Goal: Task Accomplishment & Management: Use online tool/utility

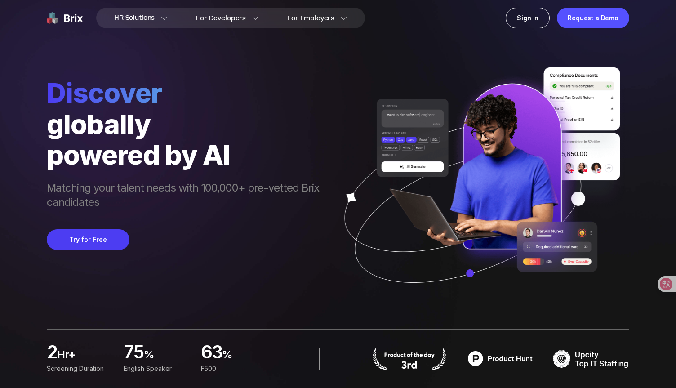
click at [526, 30] on div "HR Solutions HR Solutions Recruiter HR Assistant Global Talent Network Onboardi…" at bounding box center [337, 18] width 647 height 36
click at [524, 15] on div "Sign In" at bounding box center [527, 18] width 44 height 21
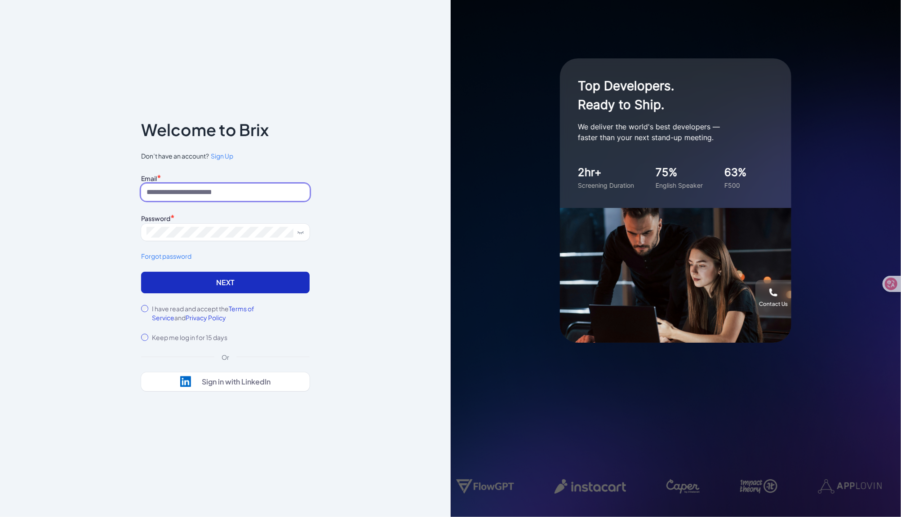
type input "**********"
click at [217, 288] on button "Next" at bounding box center [225, 283] width 168 height 22
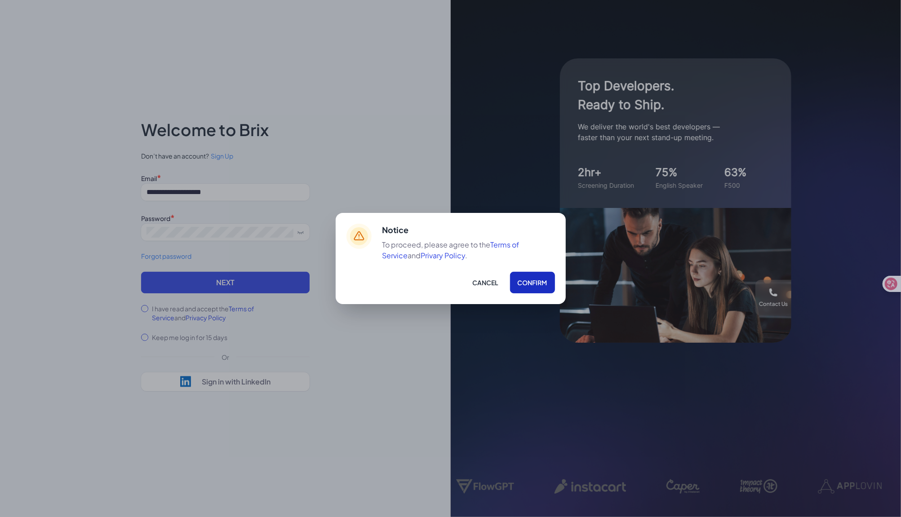
click at [525, 280] on button "Confirm" at bounding box center [532, 283] width 45 height 22
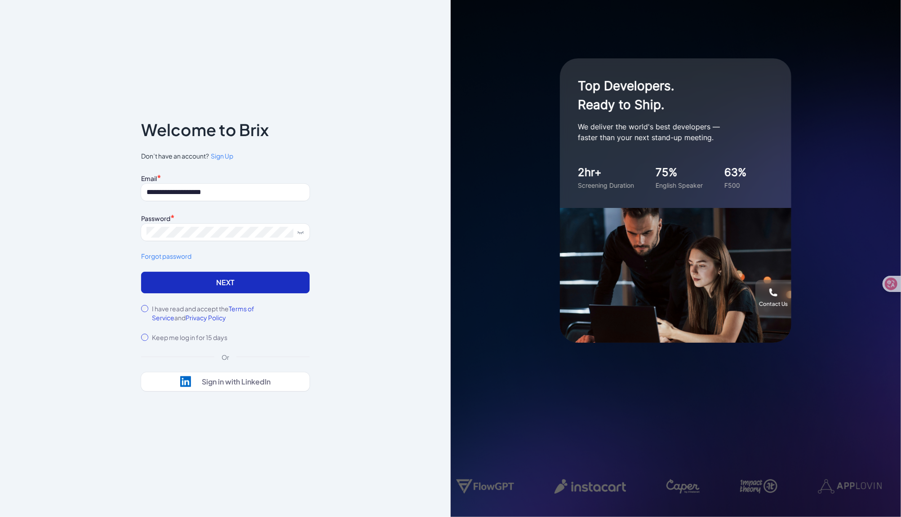
click at [178, 283] on button "Next" at bounding box center [225, 283] width 168 height 22
click at [225, 288] on button "Next" at bounding box center [225, 283] width 168 height 22
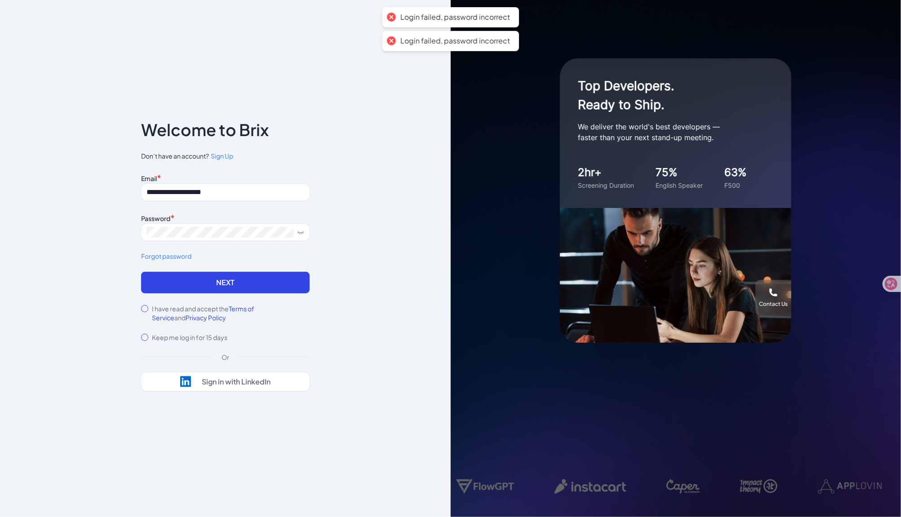
click at [343, 242] on div "**********" at bounding box center [225, 258] width 451 height 517
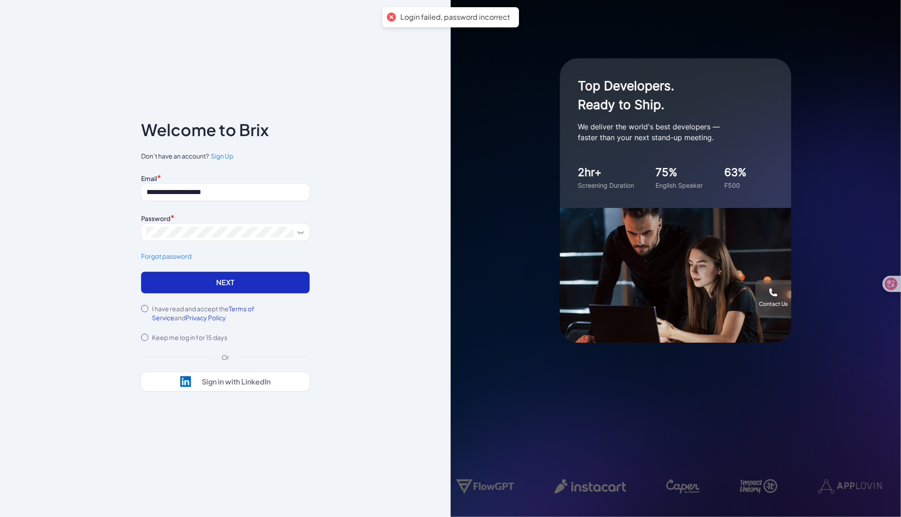
click at [195, 292] on button "Next" at bounding box center [225, 283] width 168 height 22
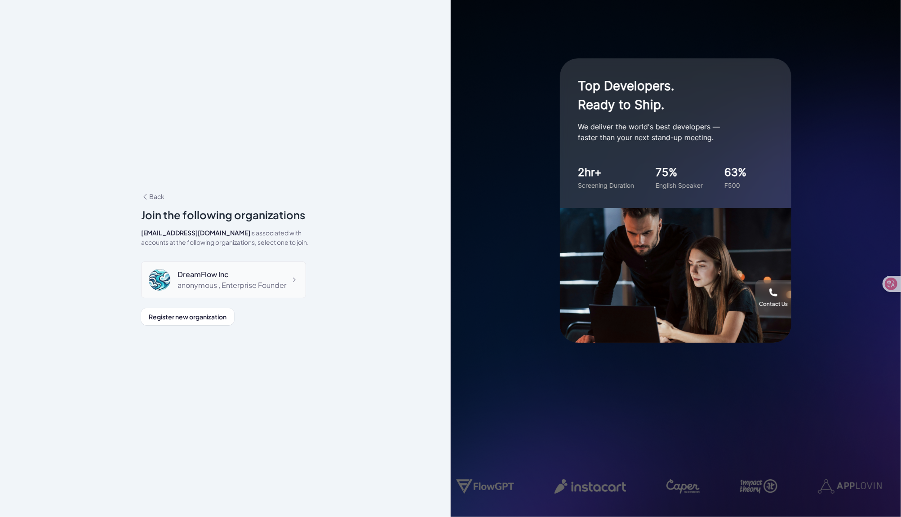
click at [249, 287] on div "anonymous , Enterprise Founder" at bounding box center [231, 285] width 109 height 11
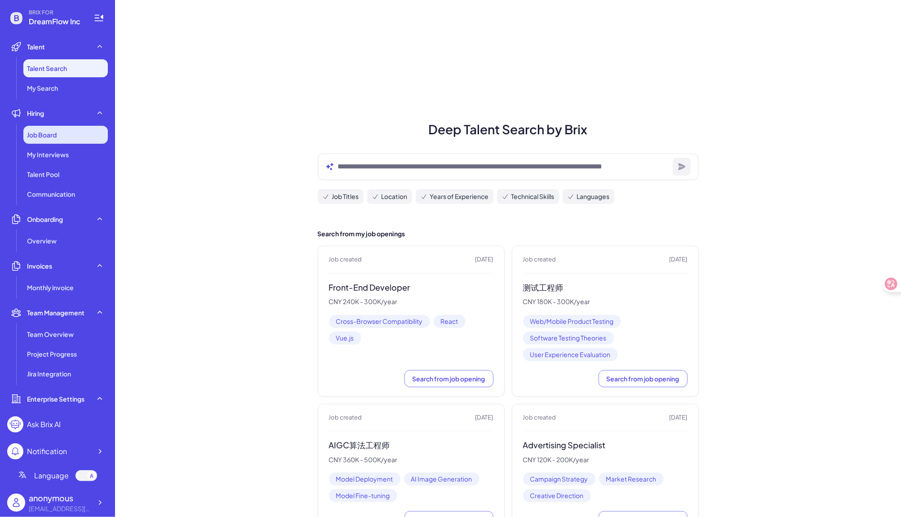
click at [62, 138] on div "Job Board" at bounding box center [65, 135] width 84 height 18
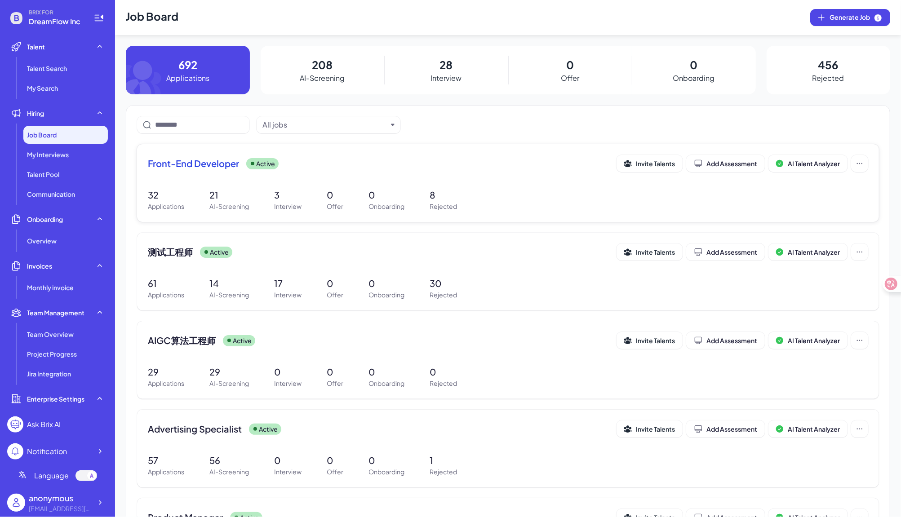
click at [169, 165] on span "Front-End Developer" at bounding box center [193, 163] width 91 height 13
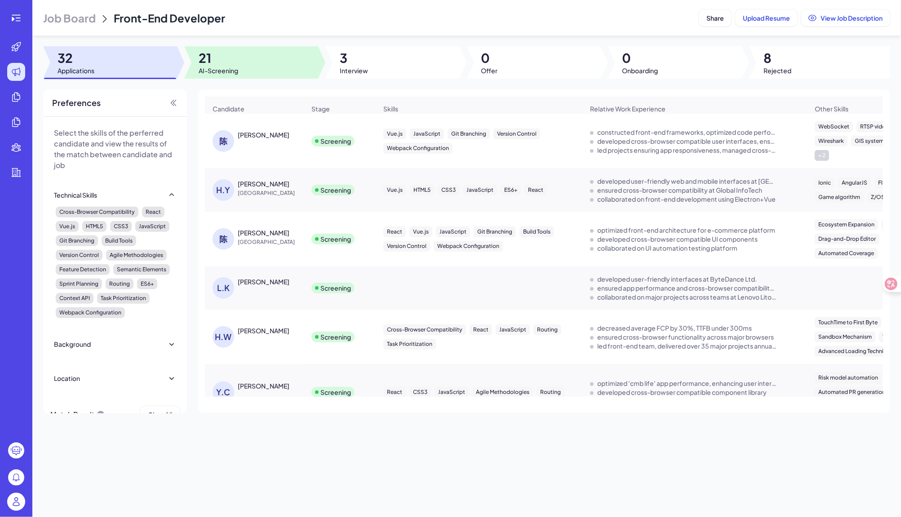
click at [268, 69] on div at bounding box center [251, 62] width 134 height 32
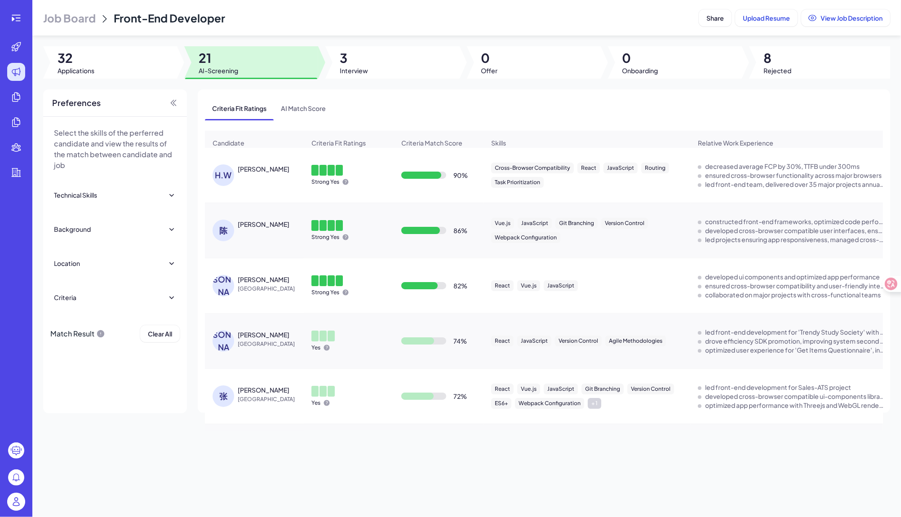
click at [247, 176] on div "[PERSON_NAME]" at bounding box center [258, 175] width 93 height 22
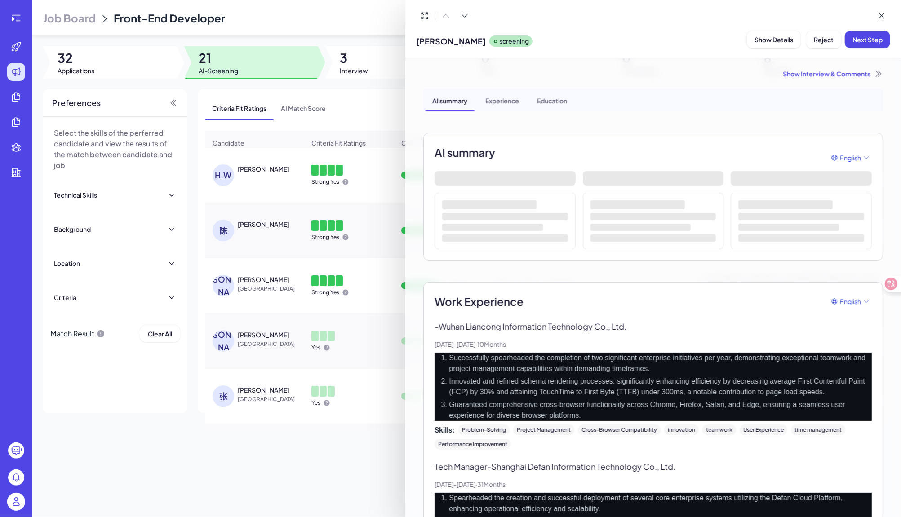
scroll to position [123, 0]
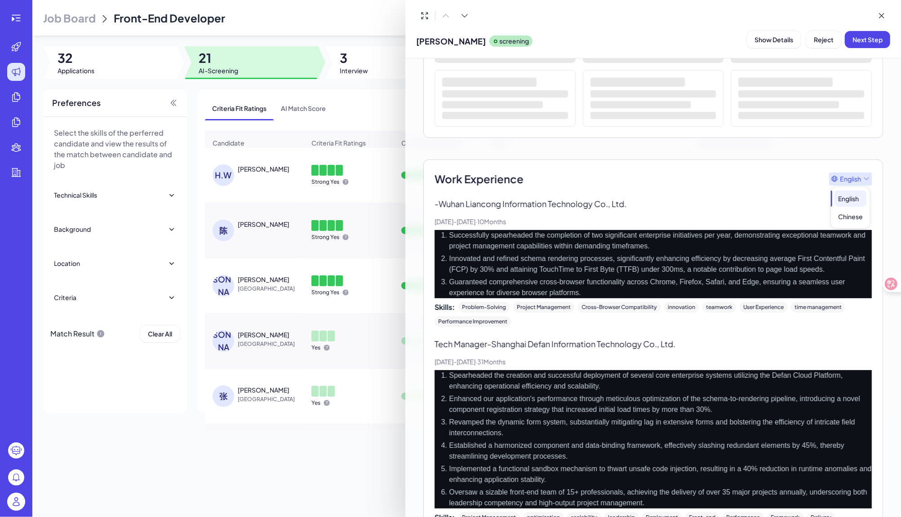
click at [858, 174] on span "English" at bounding box center [850, 178] width 21 height 9
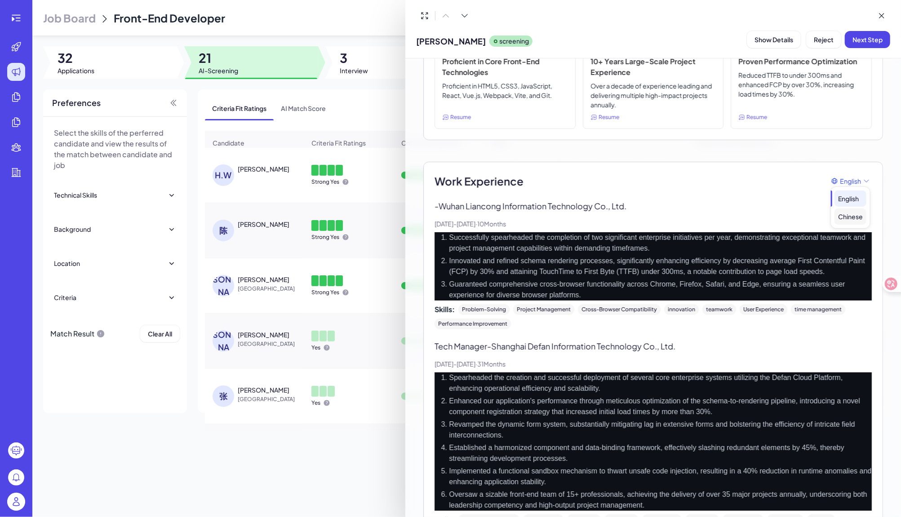
click at [850, 220] on div "Chinese" at bounding box center [850, 216] width 32 height 16
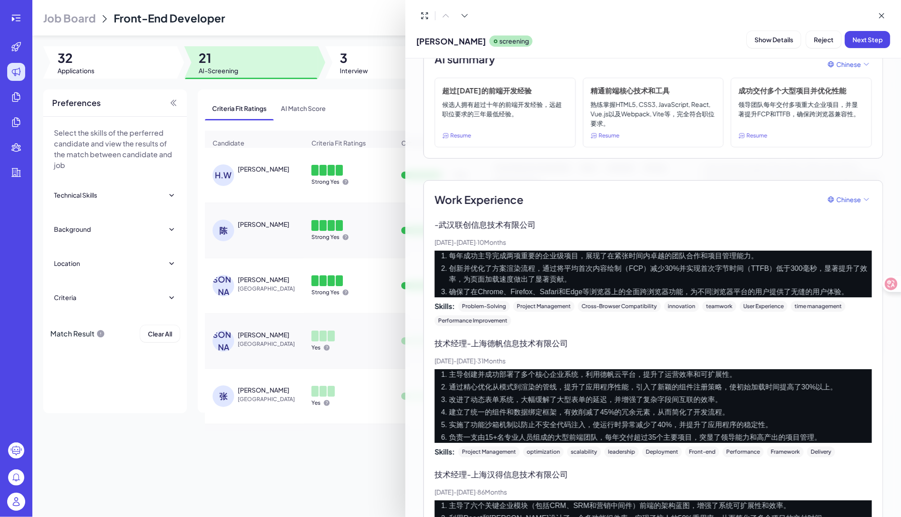
scroll to position [280, 0]
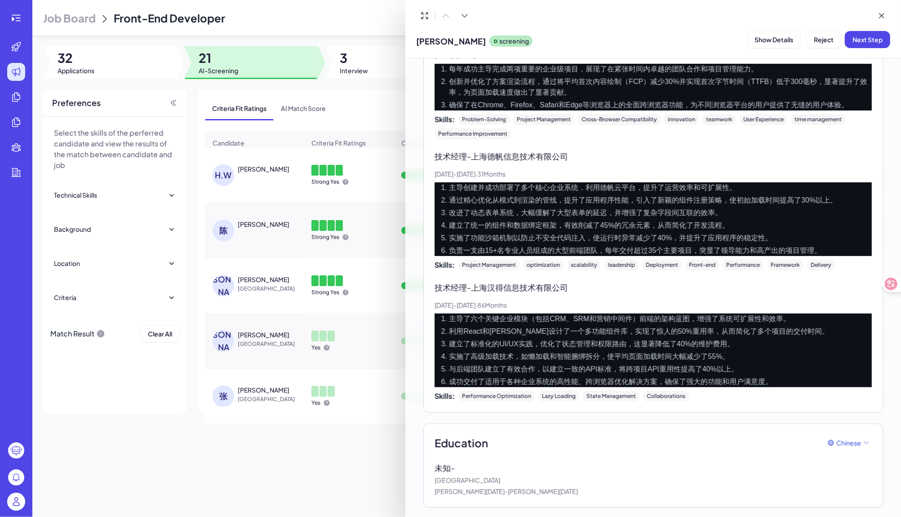
click at [366, 471] on div at bounding box center [450, 258] width 901 height 517
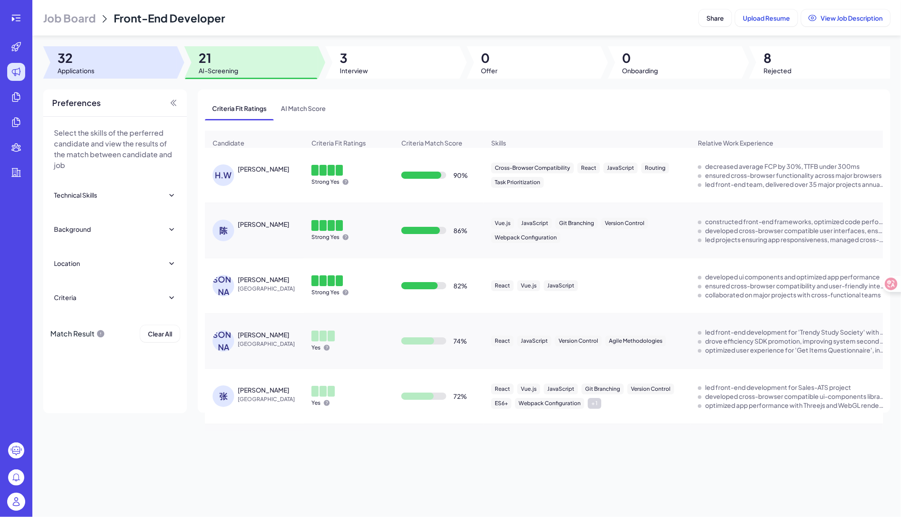
click at [107, 59] on div at bounding box center [110, 62] width 134 height 32
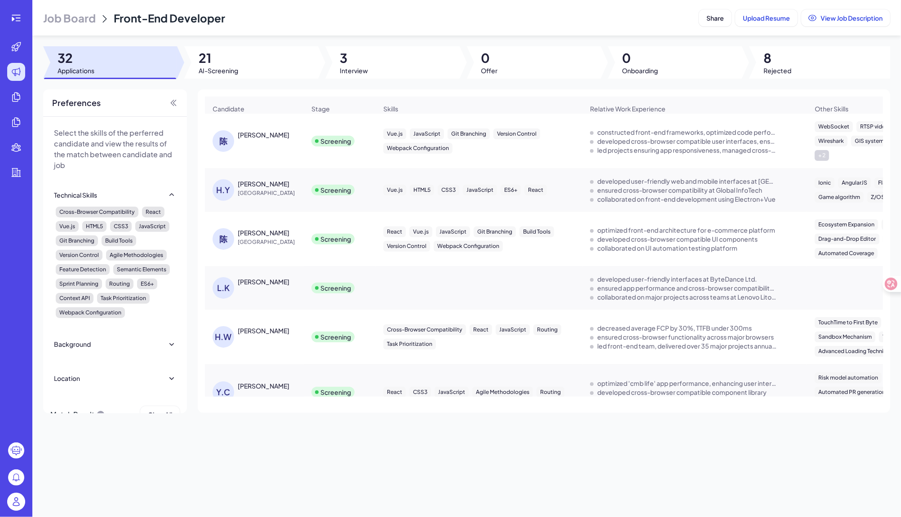
click at [239, 134] on div "[PERSON_NAME]" at bounding box center [264, 134] width 52 height 9
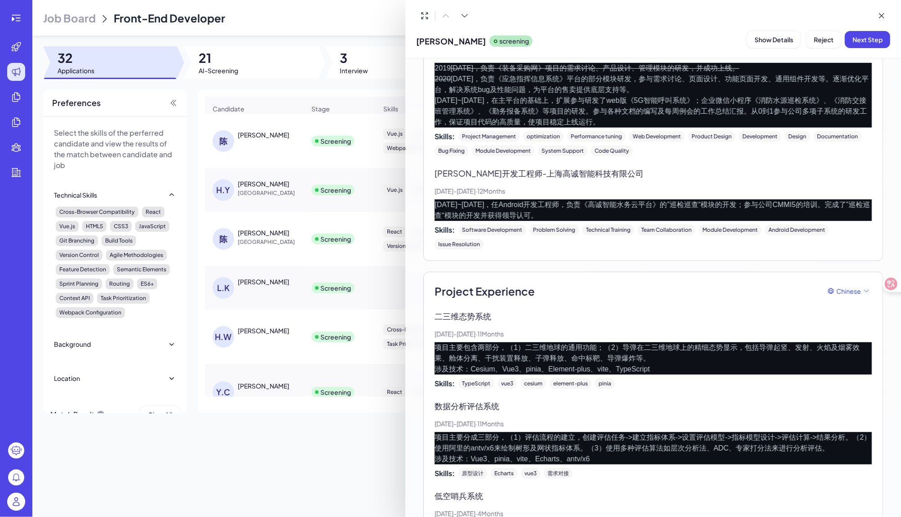
scroll to position [428, 0]
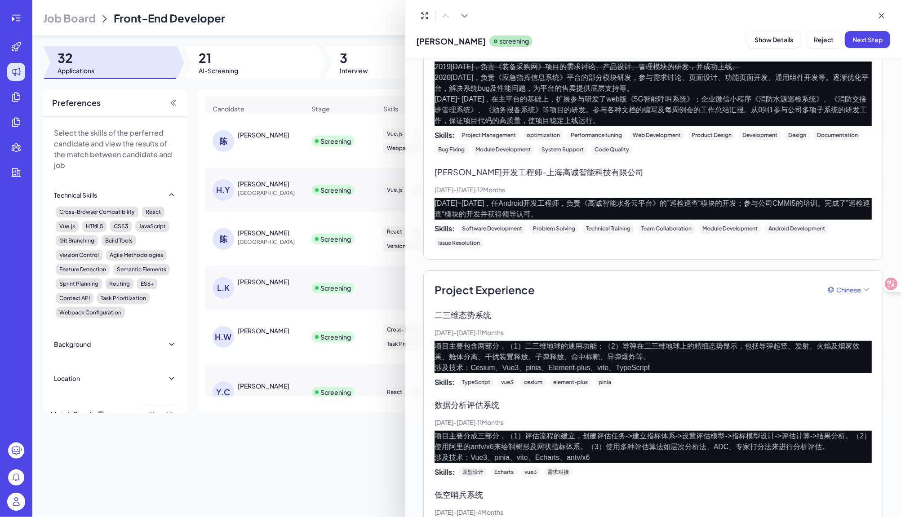
click at [336, 454] on div at bounding box center [450, 258] width 901 height 517
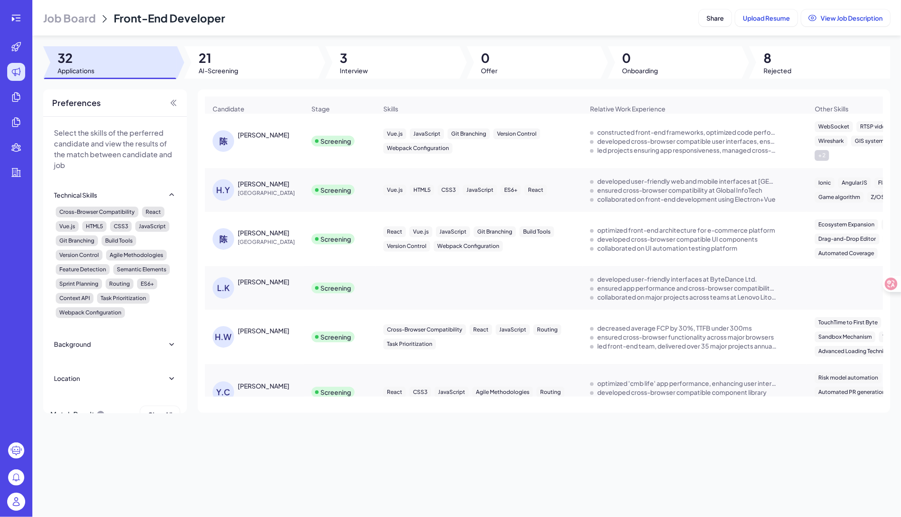
click at [255, 183] on div "[PERSON_NAME]" at bounding box center [264, 183] width 52 height 9
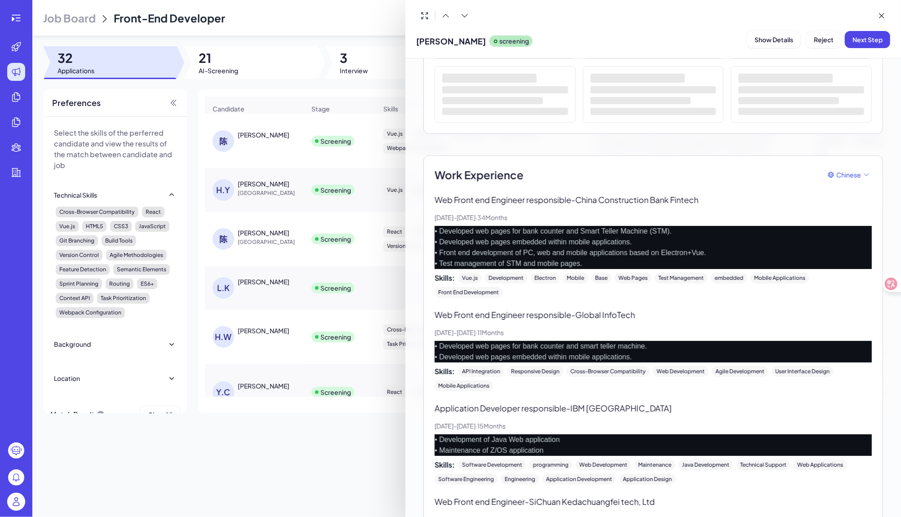
scroll to position [128, 0]
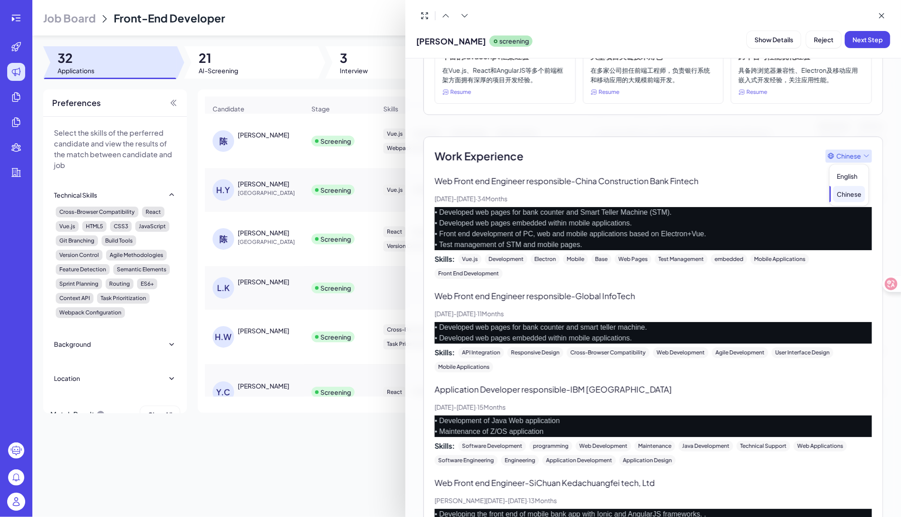
click at [848, 152] on span "Chinese" at bounding box center [848, 155] width 25 height 9
click at [844, 201] on div "Chinese" at bounding box center [849, 194] width 32 height 16
click at [844, 157] on span "English Chinese" at bounding box center [848, 181] width 39 height 49
click at [844, 178] on div "English" at bounding box center [849, 176] width 32 height 16
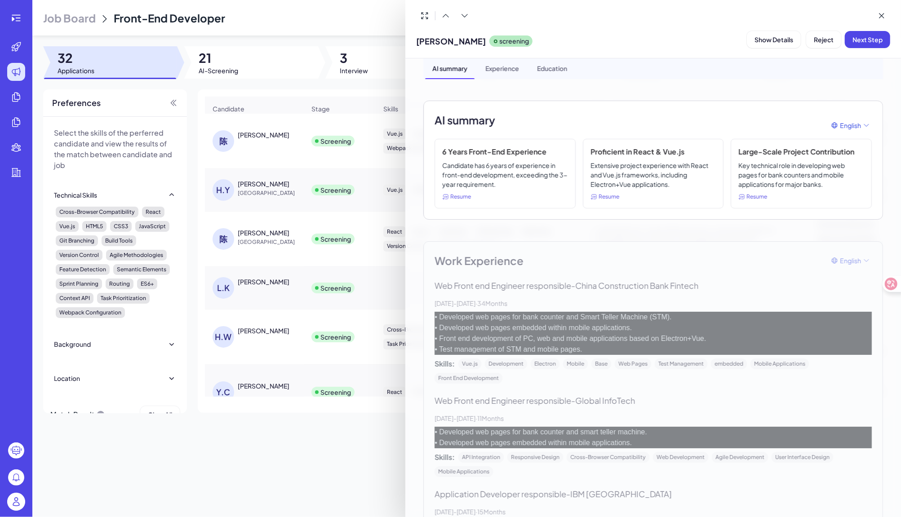
scroll to position [31, 0]
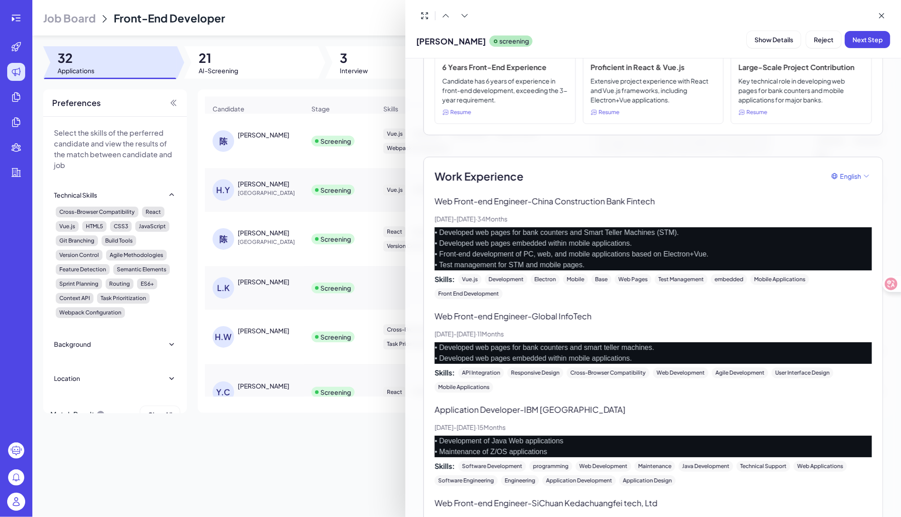
scroll to position [115, 0]
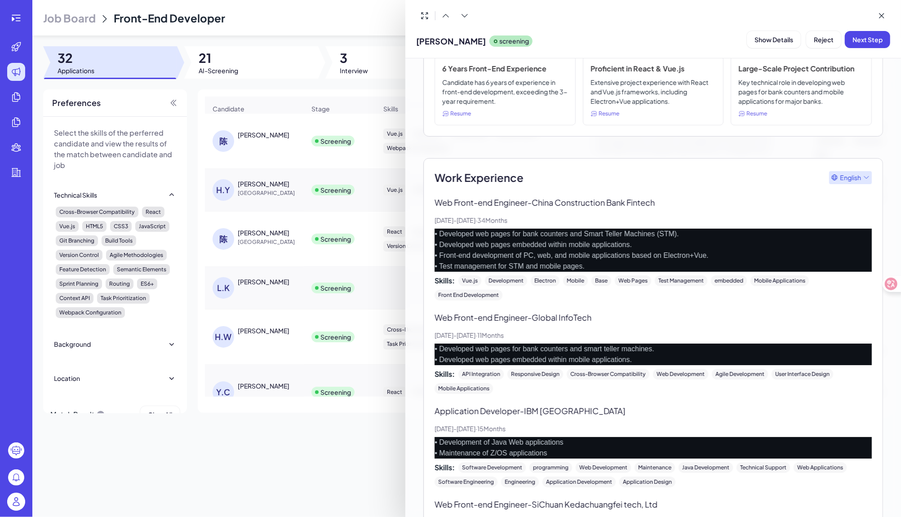
click at [849, 177] on span "English" at bounding box center [850, 177] width 21 height 9
click at [851, 217] on div "Chinese" at bounding box center [850, 215] width 32 height 16
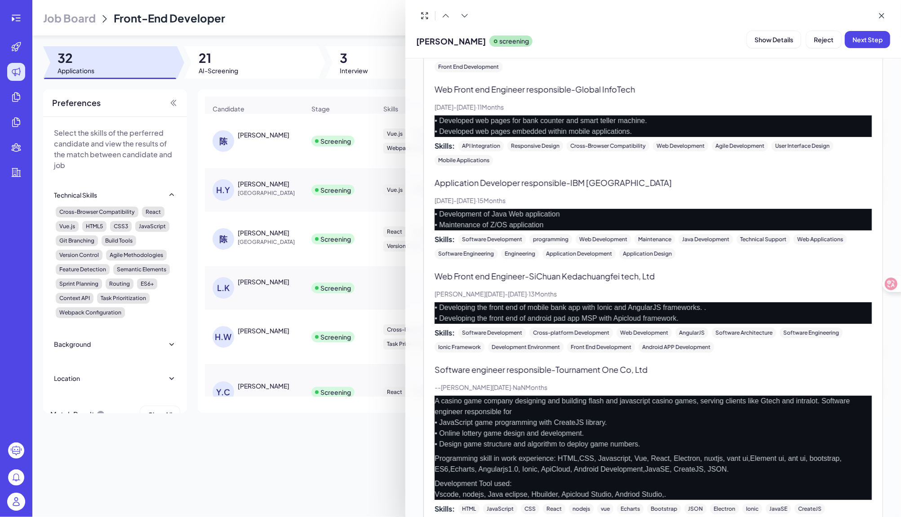
scroll to position [265, 0]
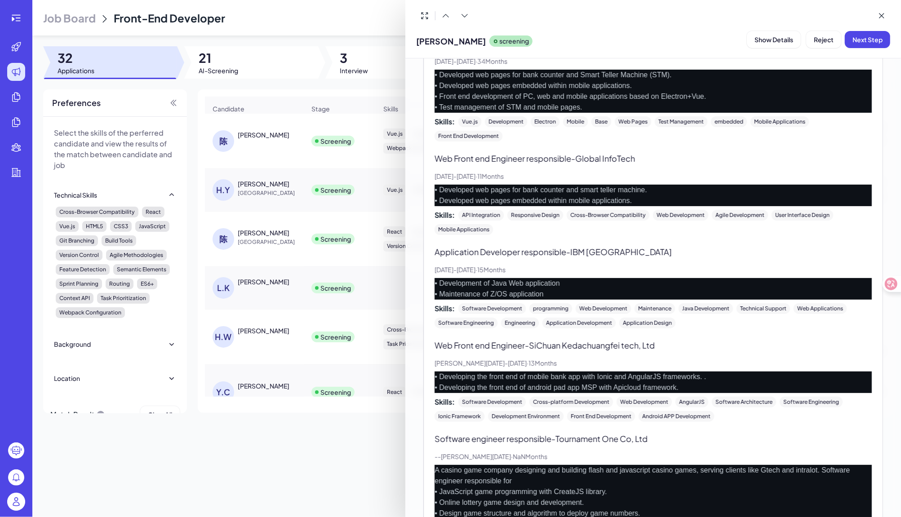
click at [319, 434] on div at bounding box center [450, 258] width 901 height 517
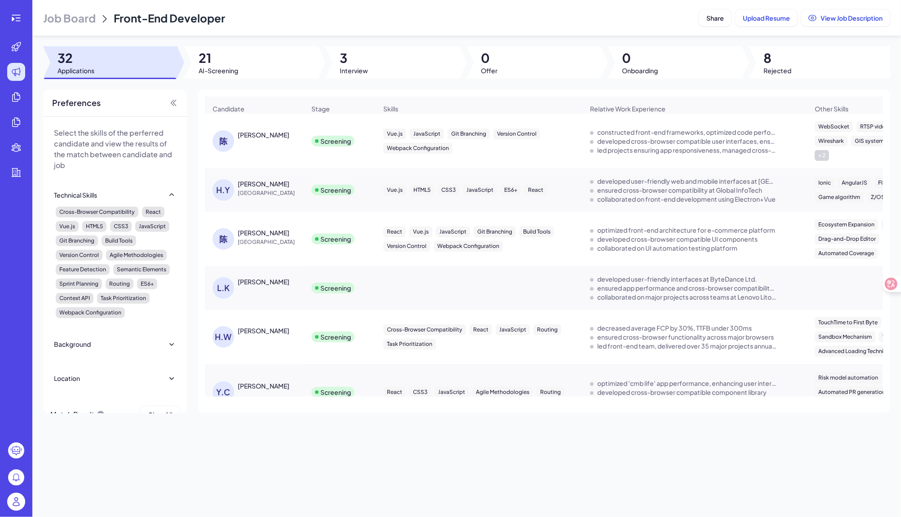
click at [253, 229] on div "[PERSON_NAME]" at bounding box center [264, 232] width 52 height 9
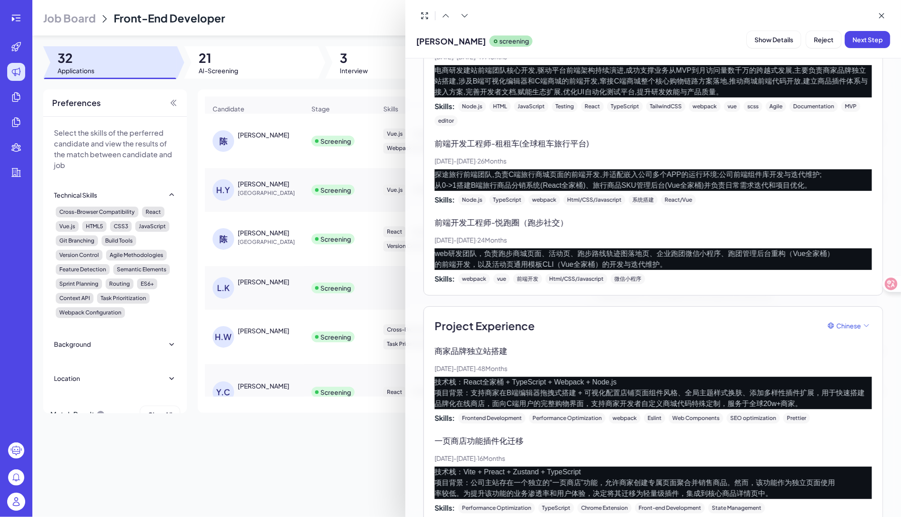
scroll to position [290, 0]
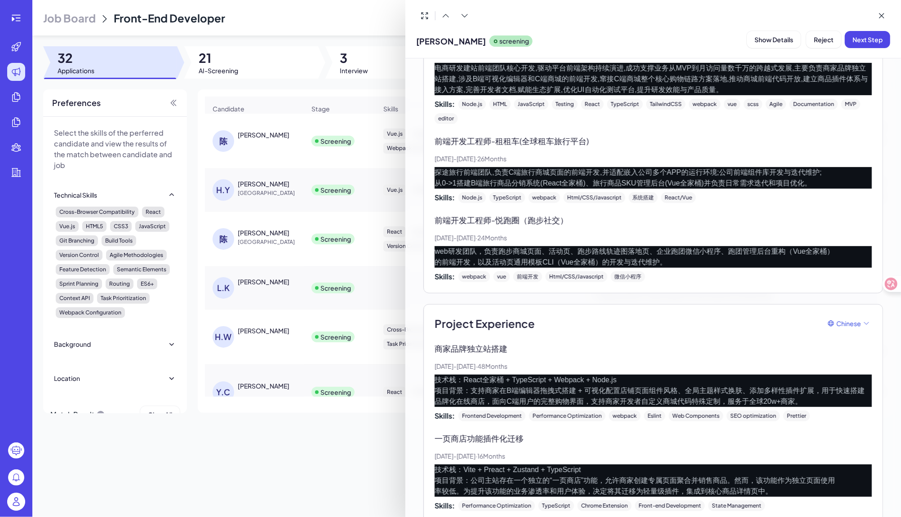
click at [324, 464] on div at bounding box center [450, 258] width 901 height 517
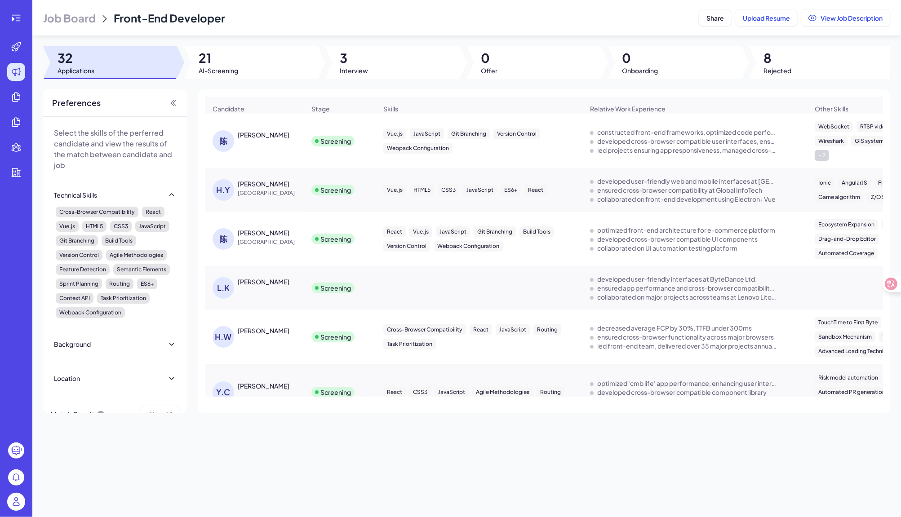
click at [242, 283] on div "[PERSON_NAME]" at bounding box center [264, 281] width 52 height 9
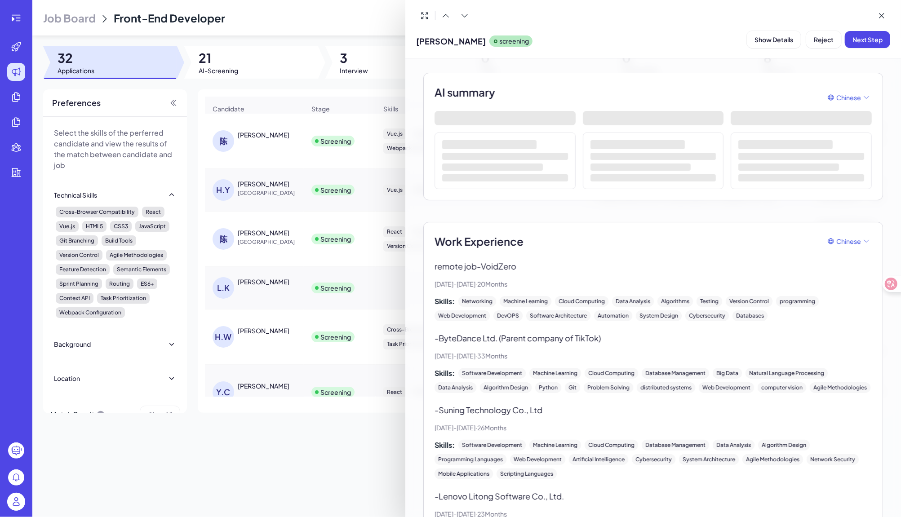
scroll to position [0, 0]
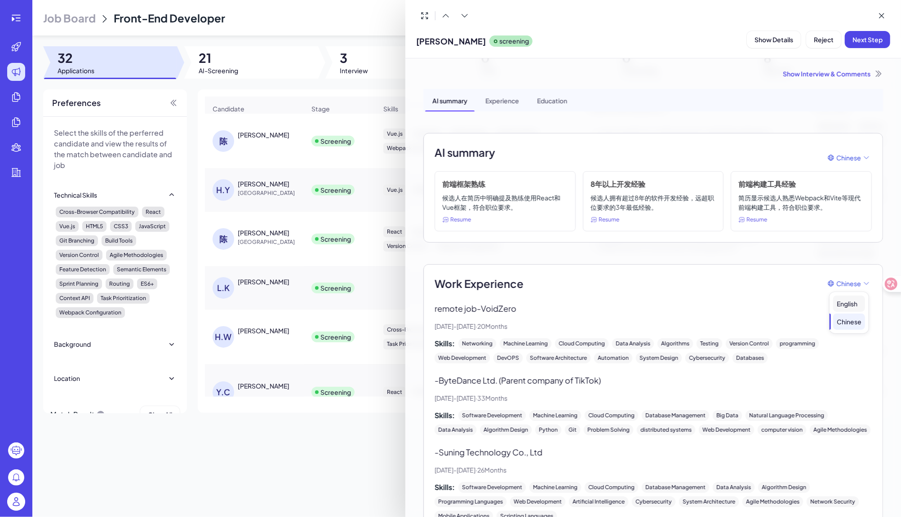
click at [844, 301] on div "English" at bounding box center [849, 304] width 32 height 16
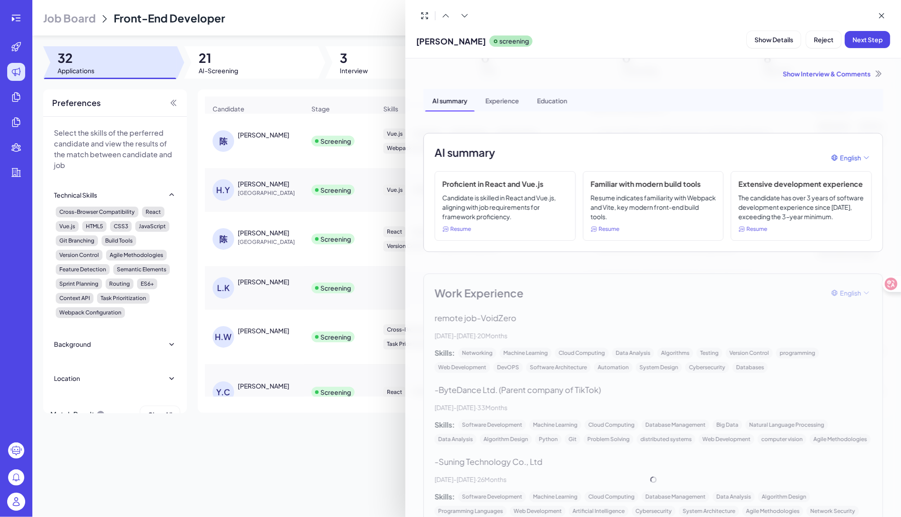
click at [848, 290] on div "Work Experience English remote job - VoidZero [DATE] - [DATE] · 20 Months Skill…" at bounding box center [653, 480] width 460 height 412
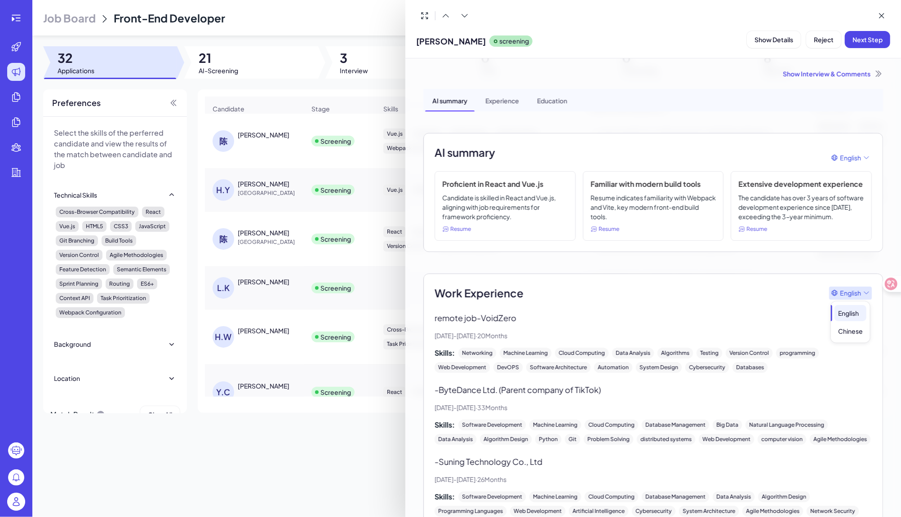
click at [853, 292] on span "English" at bounding box center [850, 292] width 21 height 9
click at [851, 331] on div "Chinese" at bounding box center [850, 331] width 32 height 16
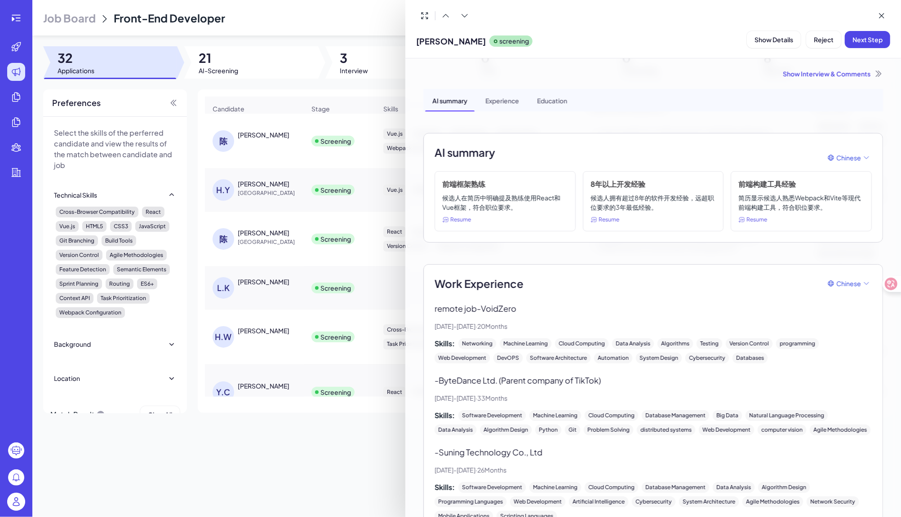
click at [499, 97] on div "Experience" at bounding box center [502, 100] width 48 height 22
click at [561, 101] on div "Education" at bounding box center [552, 100] width 44 height 22
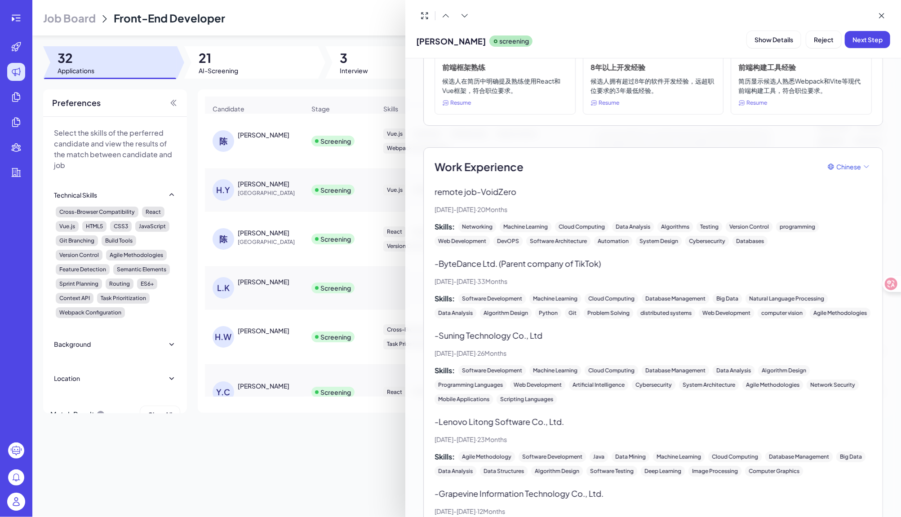
scroll to position [229, 0]
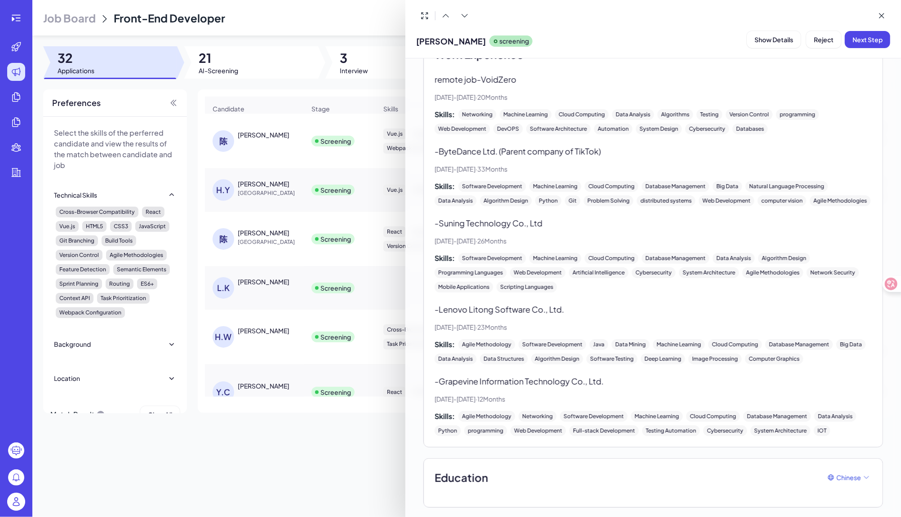
click at [337, 435] on div at bounding box center [450, 258] width 901 height 517
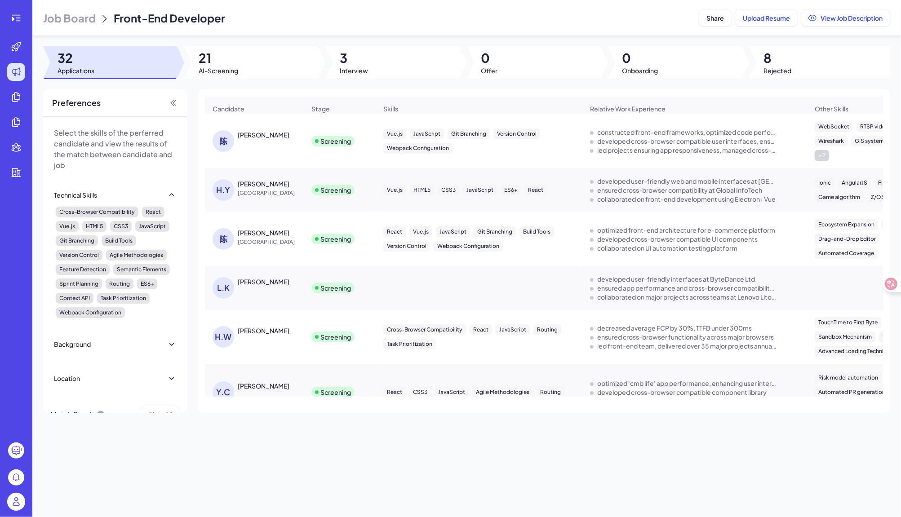
click at [259, 333] on div "[PERSON_NAME]" at bounding box center [264, 330] width 52 height 9
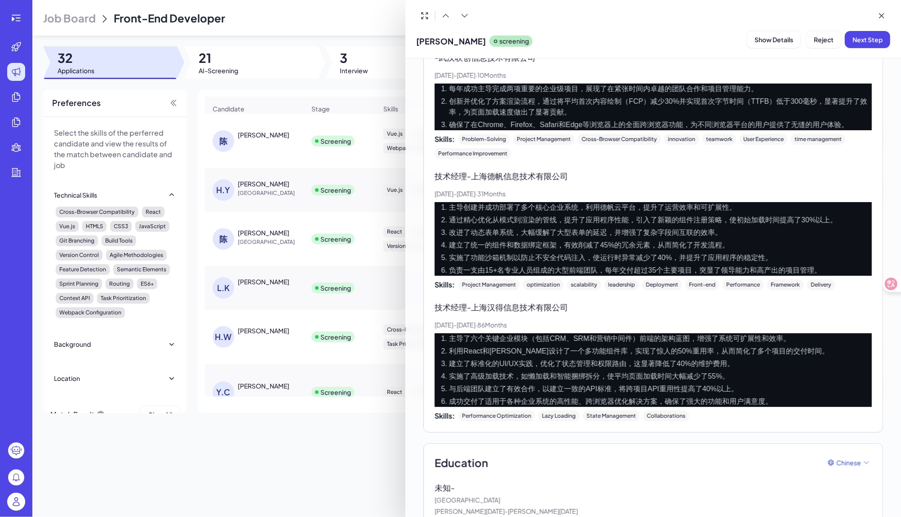
scroll to position [280, 0]
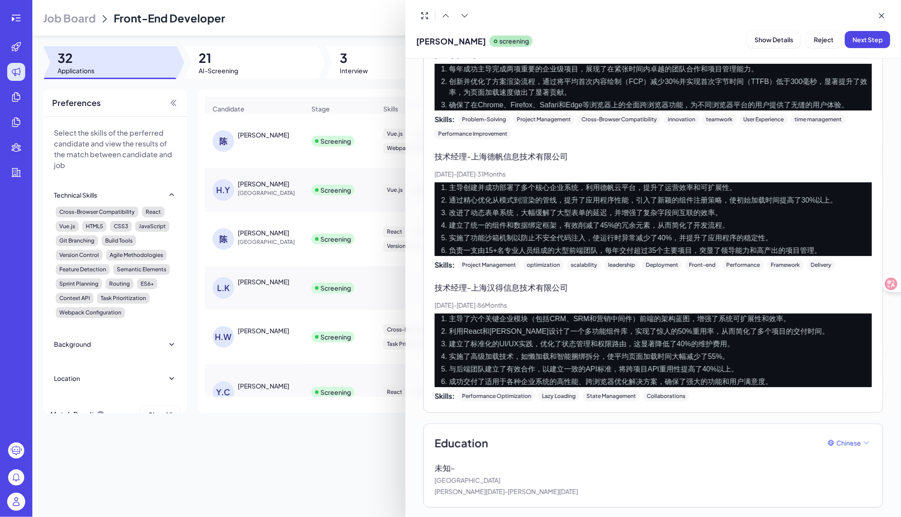
click at [325, 468] on div at bounding box center [450, 258] width 901 height 517
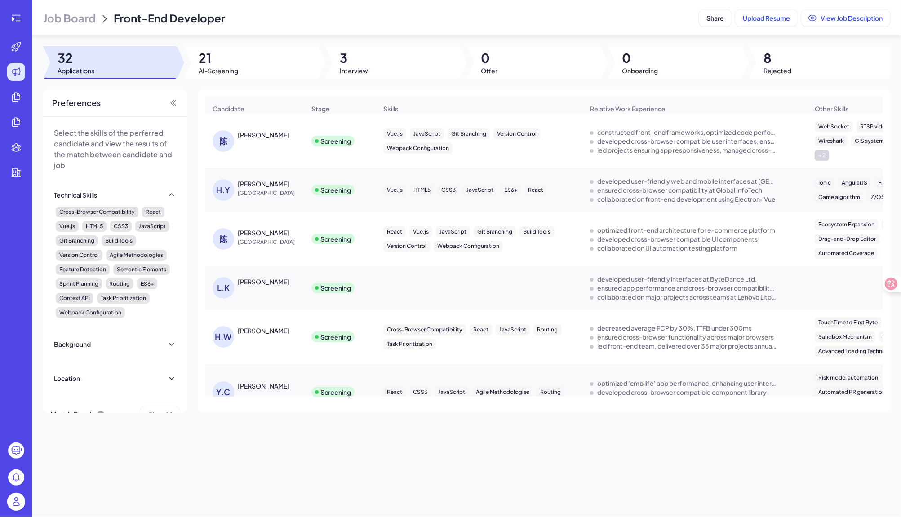
scroll to position [93, 0]
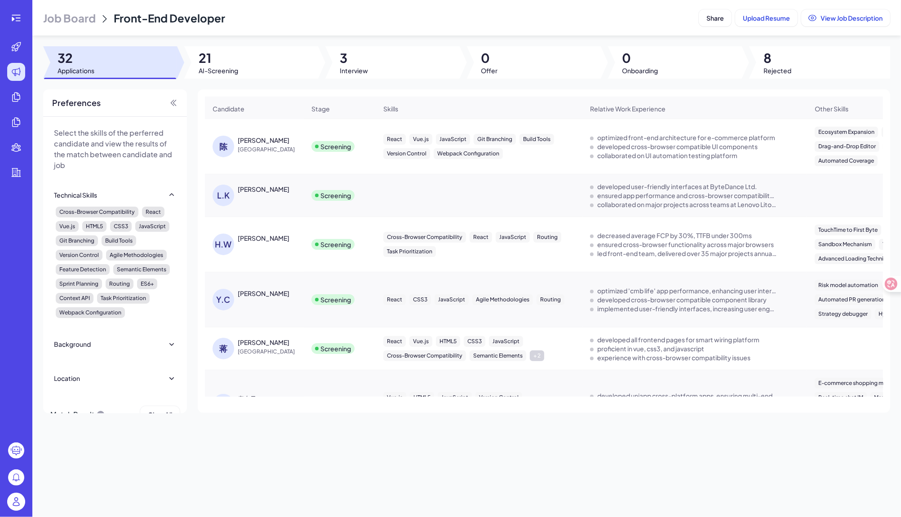
click at [252, 297] on div "[PERSON_NAME]" at bounding box center [258, 300] width 93 height 22
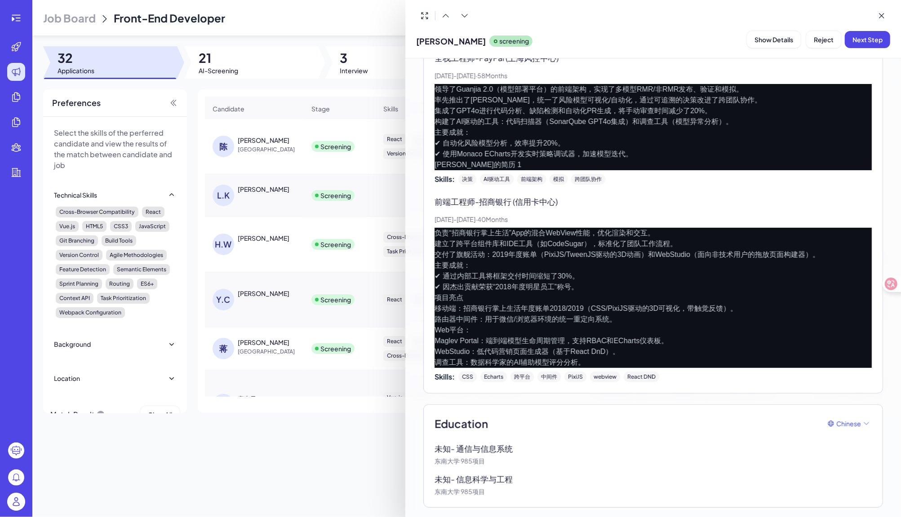
scroll to position [250, 0]
click at [343, 423] on div at bounding box center [450, 258] width 901 height 517
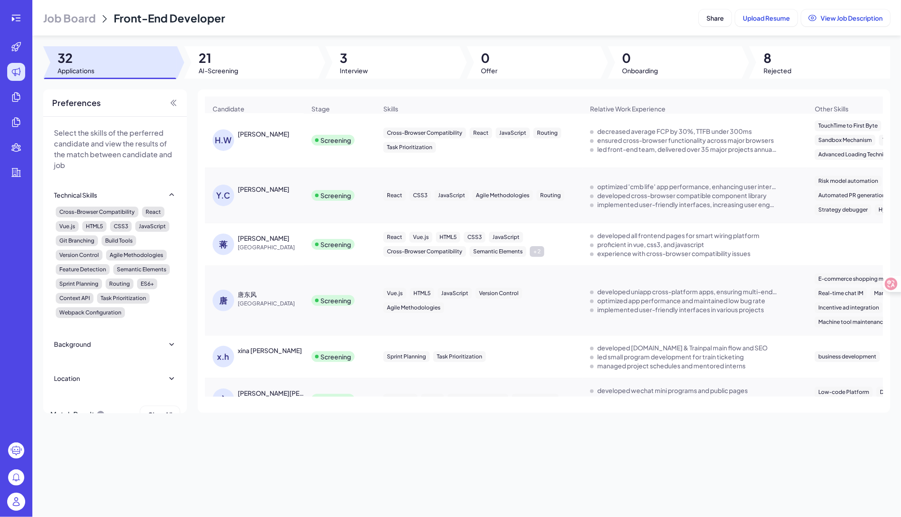
scroll to position [197, 0]
click at [239, 234] on div "[PERSON_NAME]" at bounding box center [264, 238] width 52 height 9
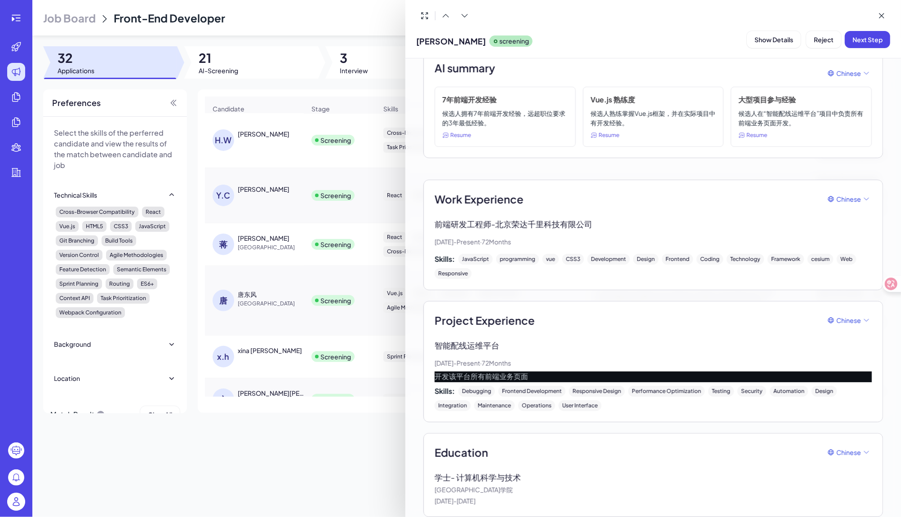
scroll to position [93, 0]
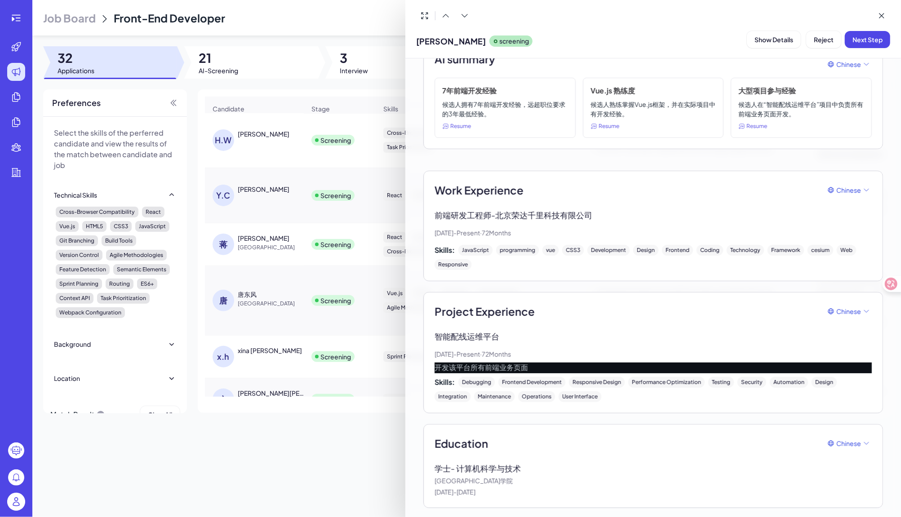
click at [293, 449] on div at bounding box center [450, 258] width 901 height 517
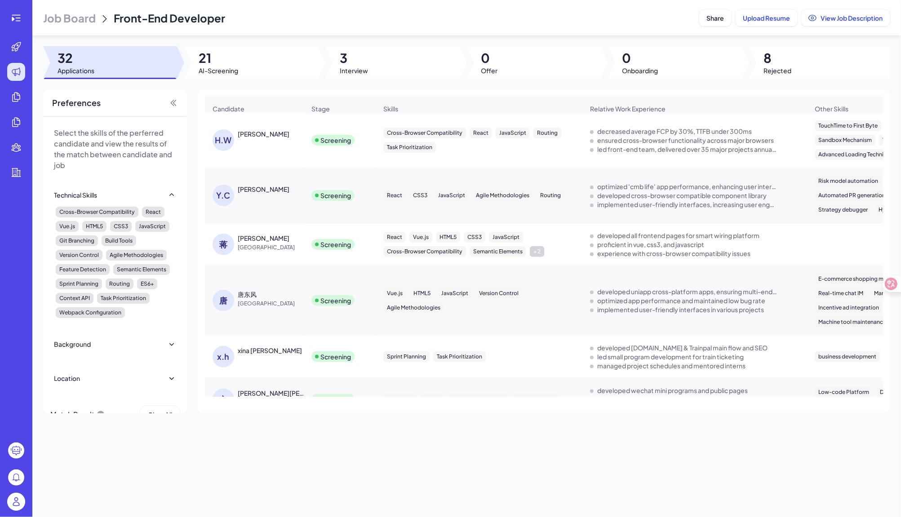
scroll to position [220, 0]
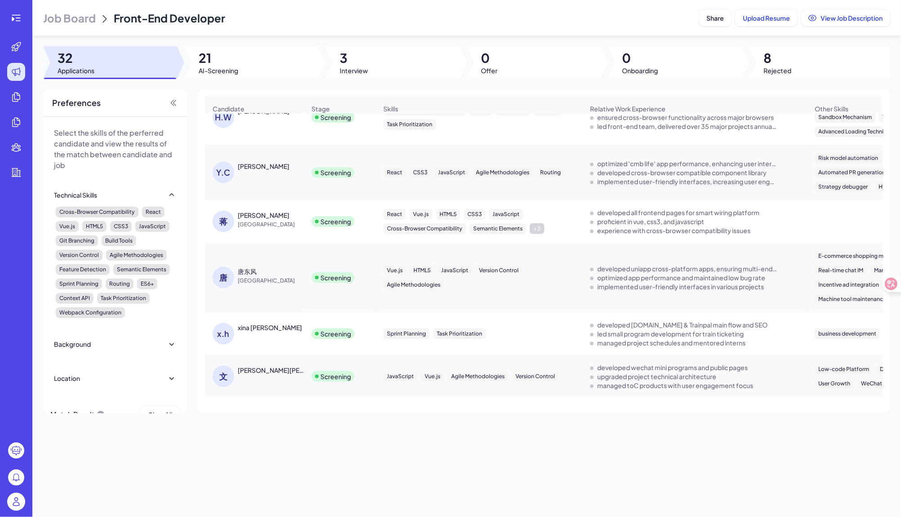
click at [250, 274] on div "唐东风" at bounding box center [247, 271] width 19 height 9
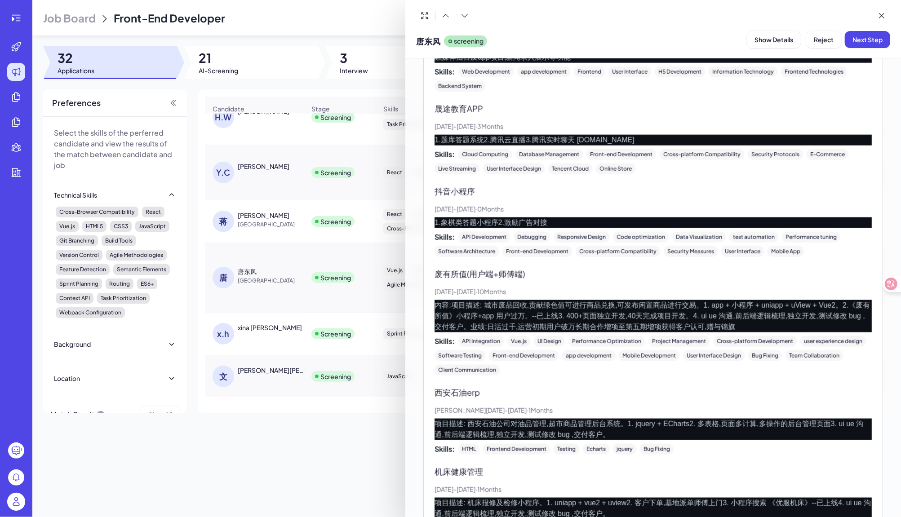
scroll to position [1285, 0]
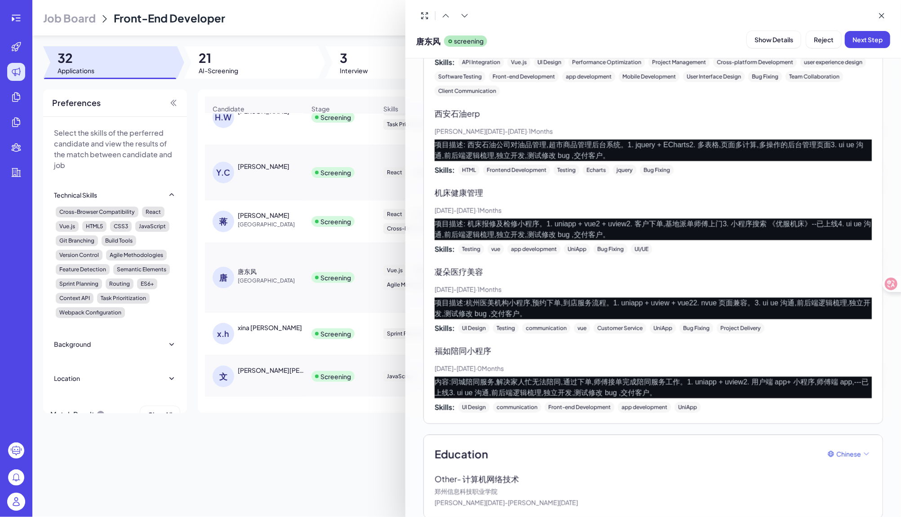
click at [317, 427] on div at bounding box center [450, 258] width 901 height 517
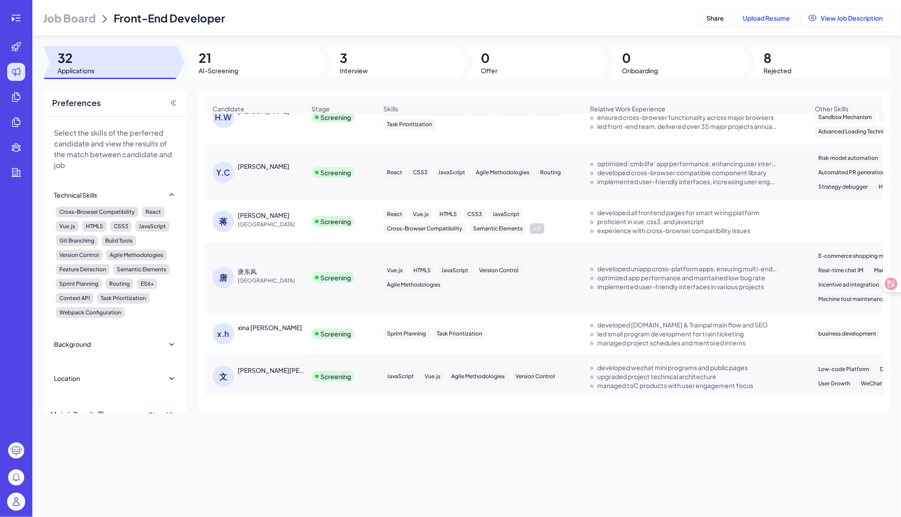
click at [261, 326] on div "xina [PERSON_NAME]" at bounding box center [270, 327] width 64 height 9
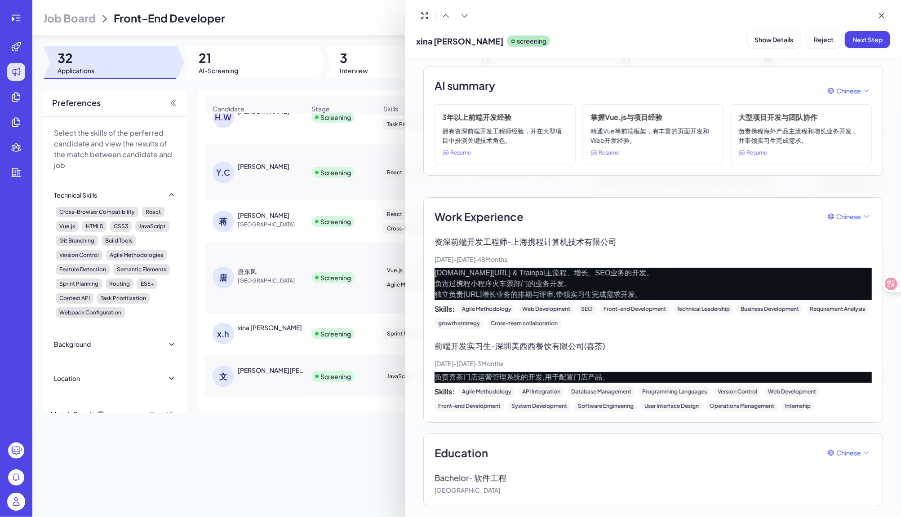
scroll to position [66, 0]
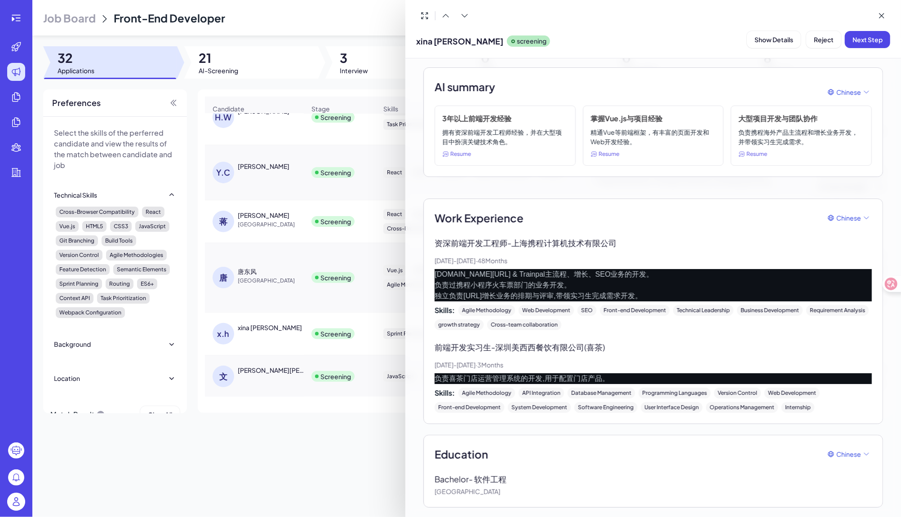
click at [316, 452] on div at bounding box center [450, 258] width 901 height 517
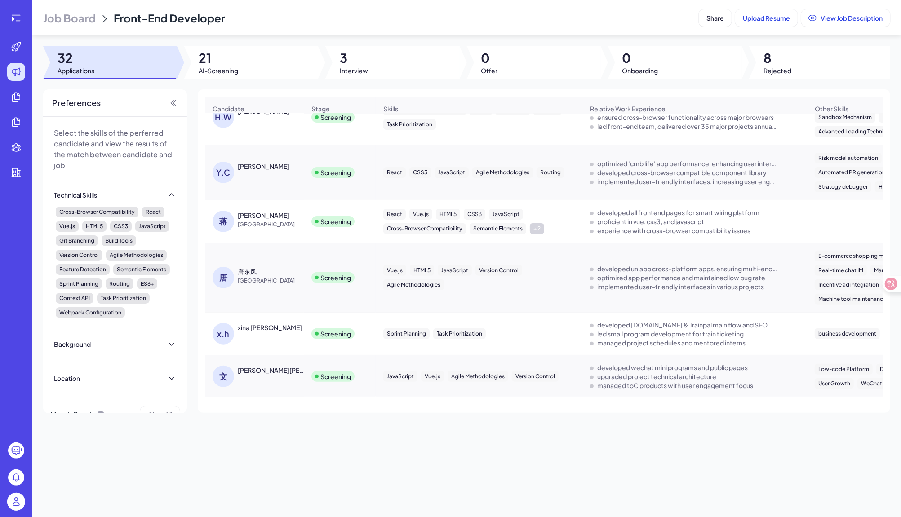
click at [252, 373] on div "文 [PERSON_NAME][PERSON_NAME]" at bounding box center [258, 377] width 93 height 22
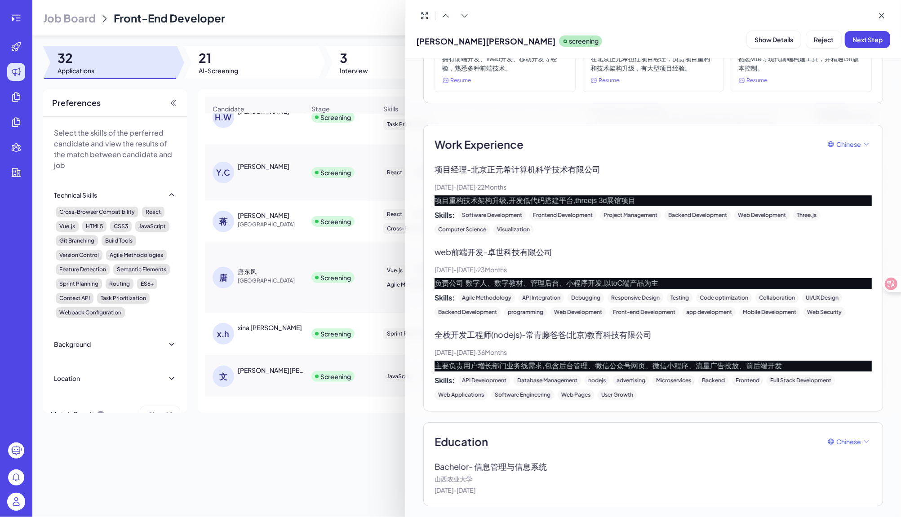
scroll to position [138, 0]
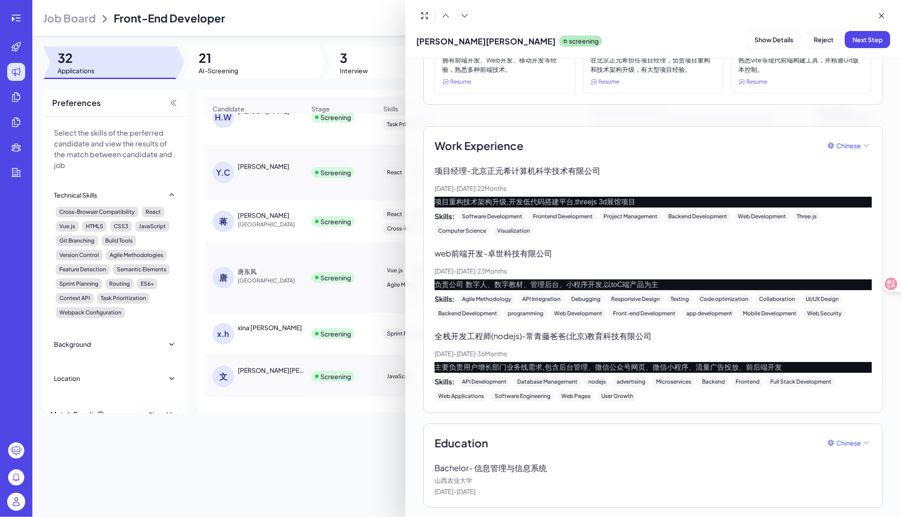
click at [316, 424] on div at bounding box center [450, 258] width 901 height 517
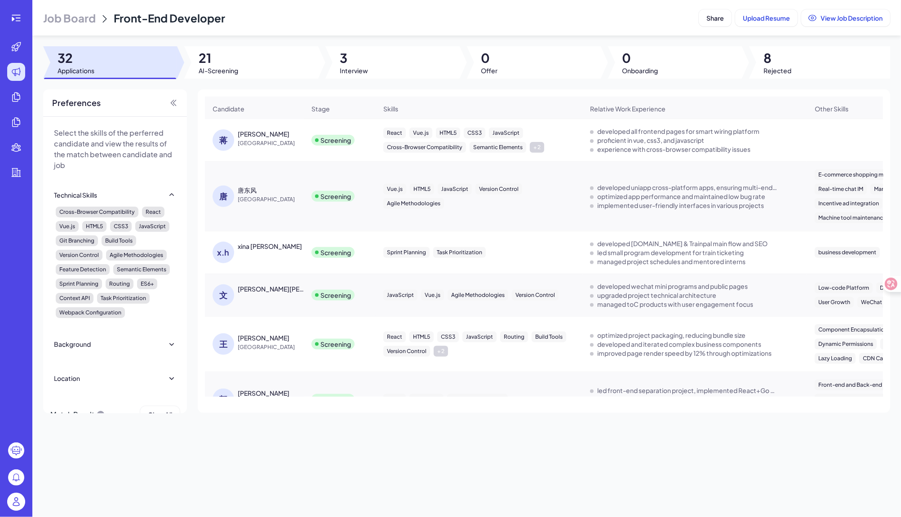
scroll to position [306, 0]
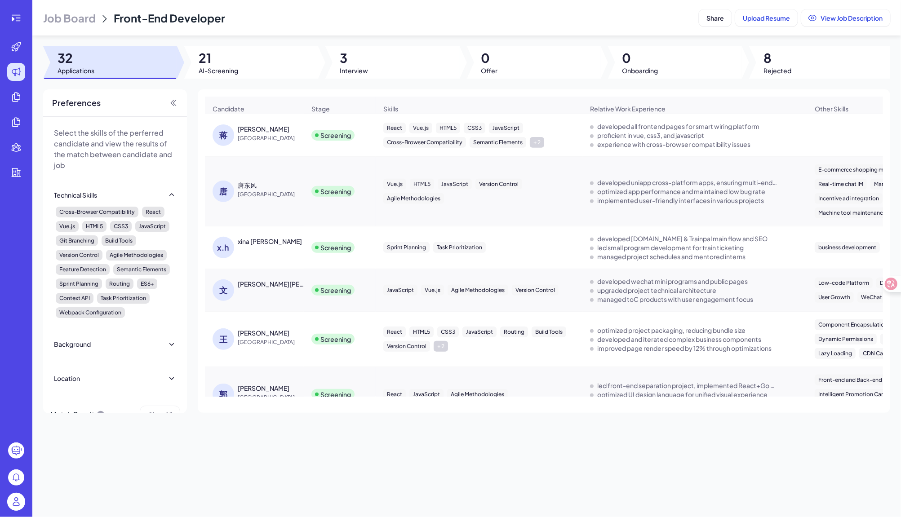
click at [253, 328] on div "[PERSON_NAME]" at bounding box center [271, 332] width 67 height 9
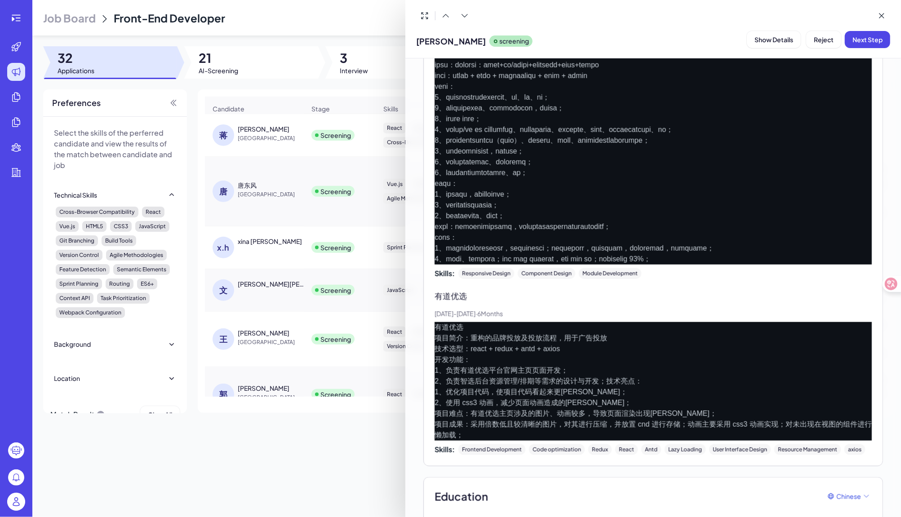
scroll to position [769, 0]
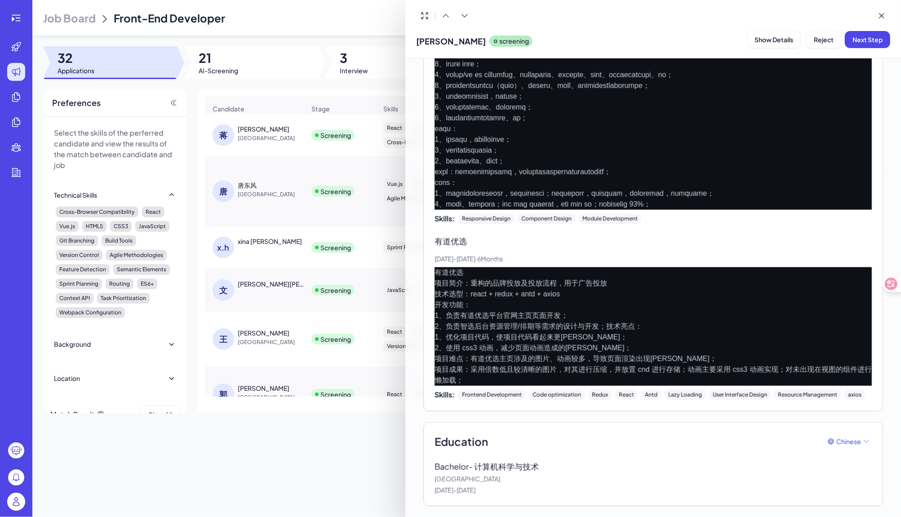
click at [324, 473] on div at bounding box center [450, 258] width 901 height 517
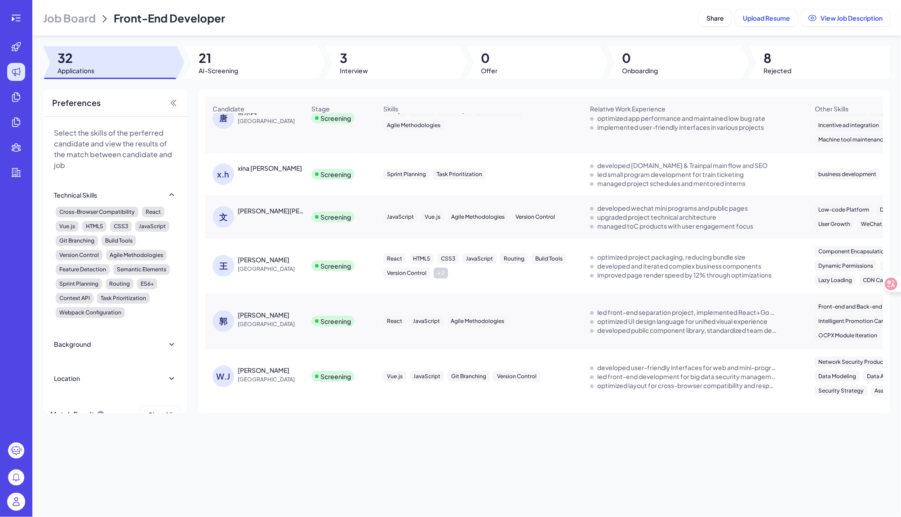
scroll to position [380, 0]
click at [248, 312] on div "[PERSON_NAME]" at bounding box center [264, 313] width 52 height 9
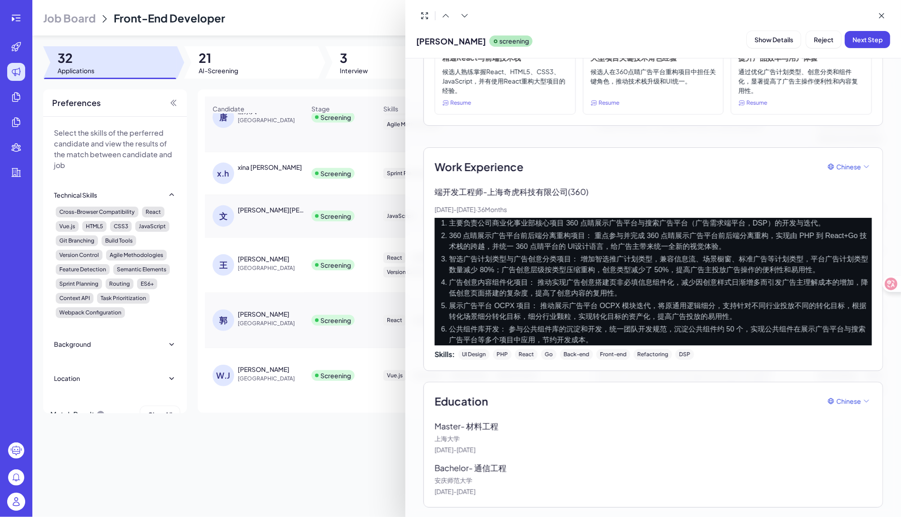
scroll to position [0, 0]
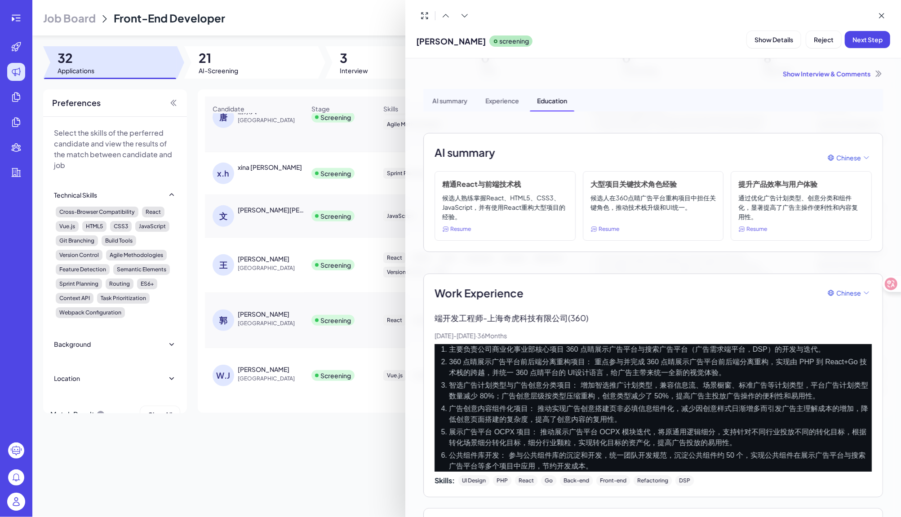
click at [318, 456] on div at bounding box center [450, 258] width 901 height 517
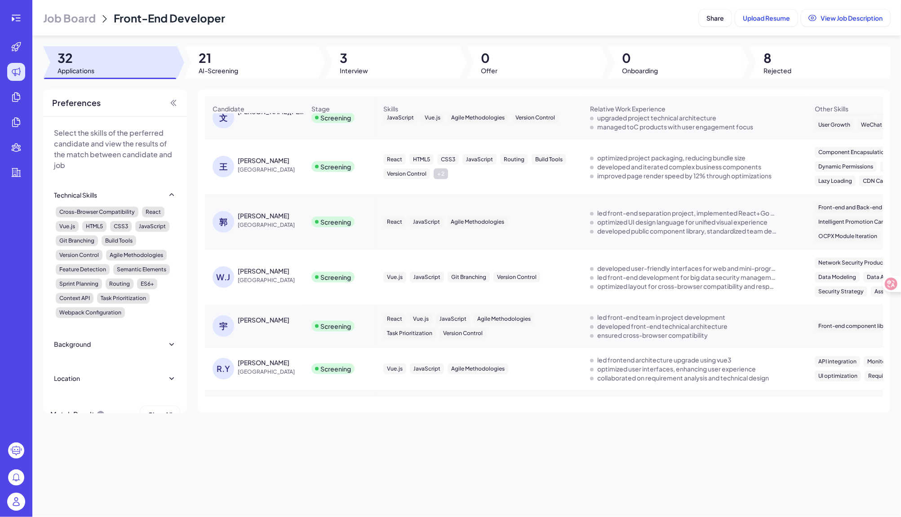
scroll to position [478, 0]
click at [249, 276] on span "[GEOGRAPHIC_DATA]" at bounding box center [271, 280] width 67 height 9
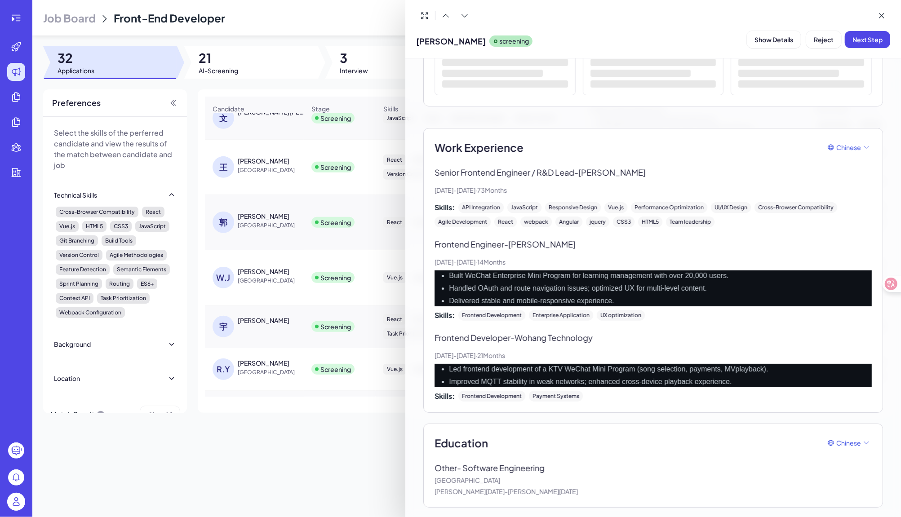
scroll to position [146, 0]
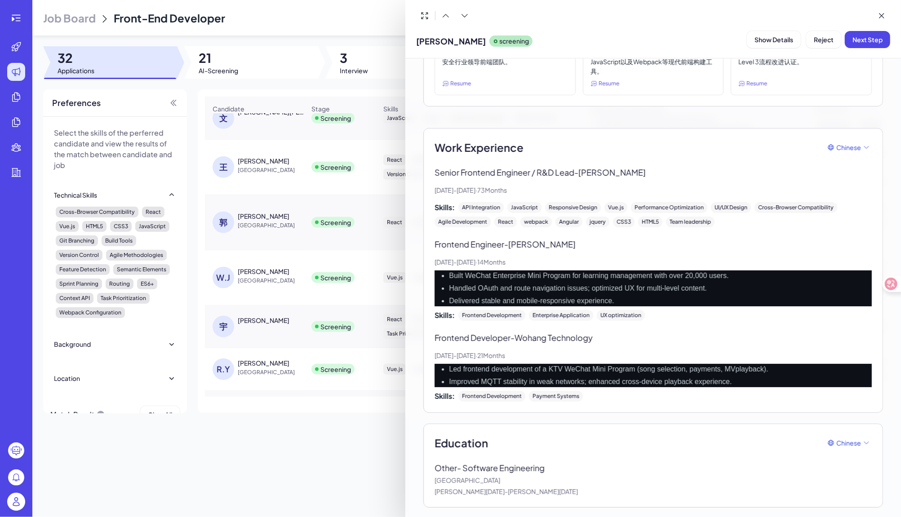
click at [296, 424] on div at bounding box center [450, 258] width 901 height 517
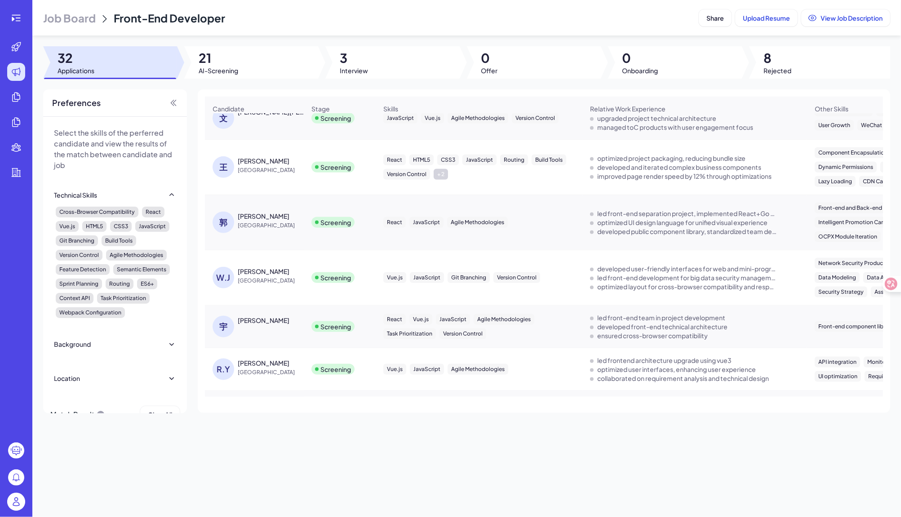
click at [245, 327] on div "[PERSON_NAME]" at bounding box center [258, 327] width 93 height 22
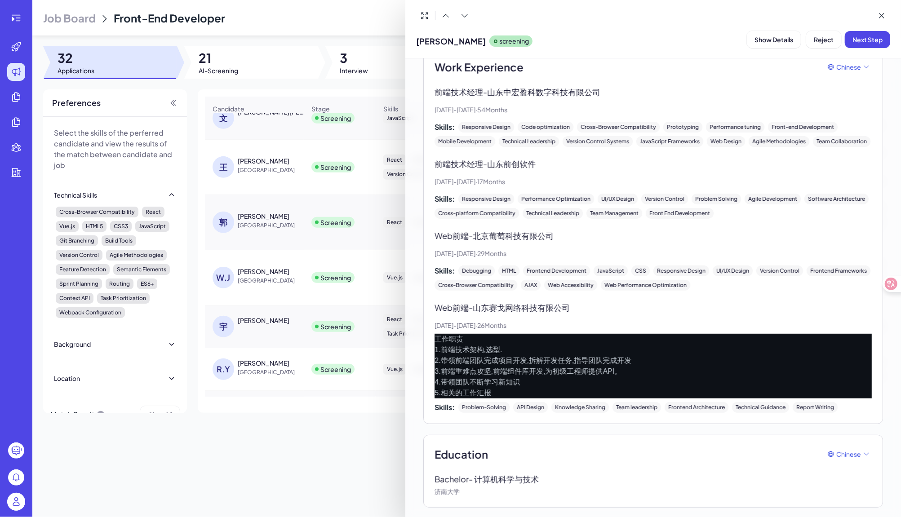
scroll to position [226, 0]
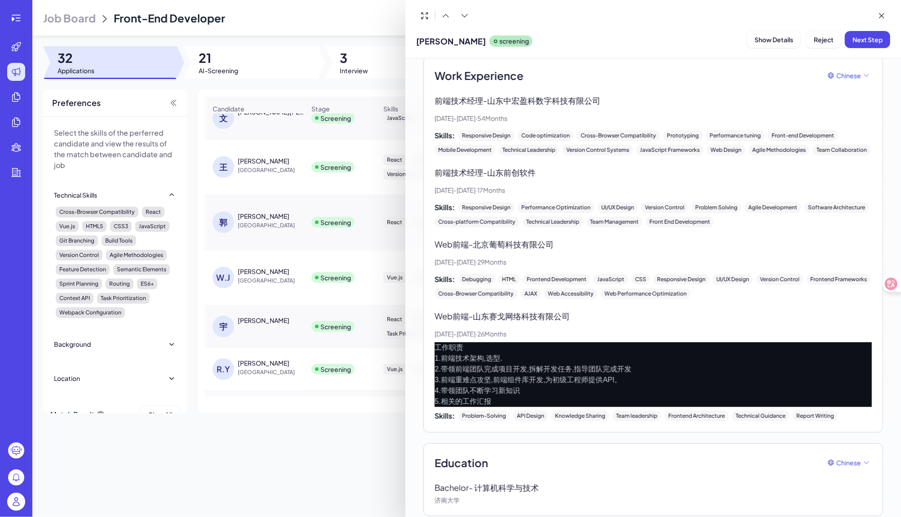
click at [283, 445] on div at bounding box center [450, 258] width 901 height 517
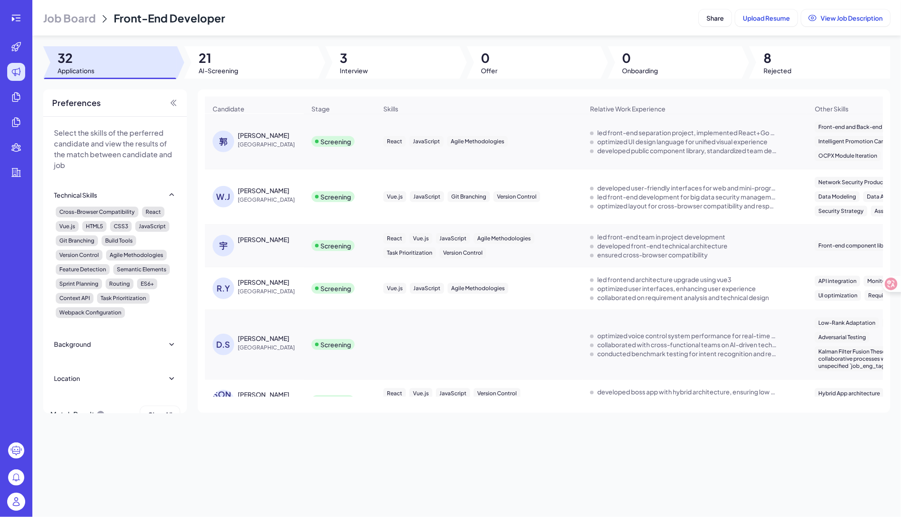
scroll to position [631, 0]
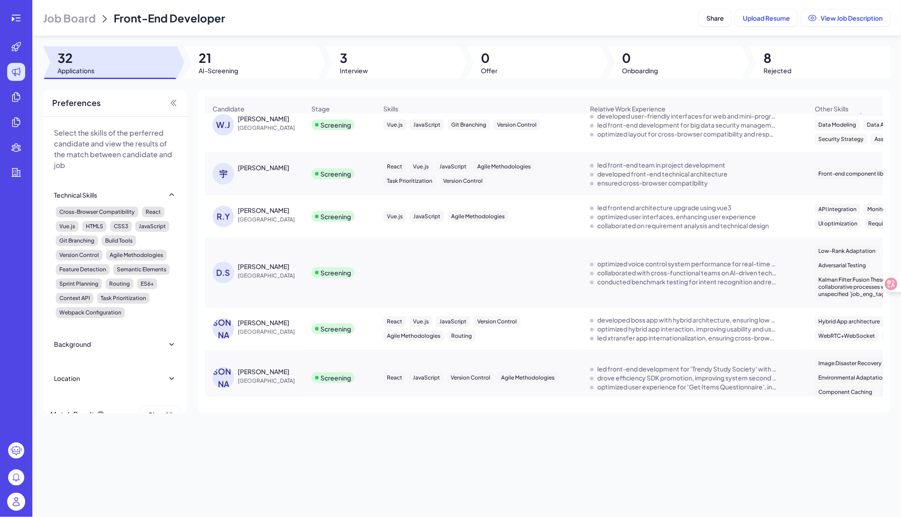
click at [250, 211] on div "[PERSON_NAME]" at bounding box center [264, 210] width 52 height 9
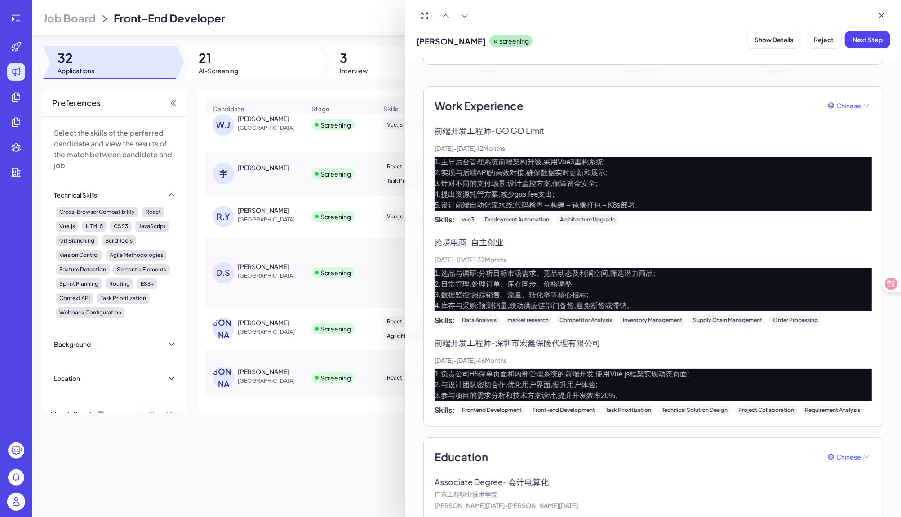
scroll to position [192, 0]
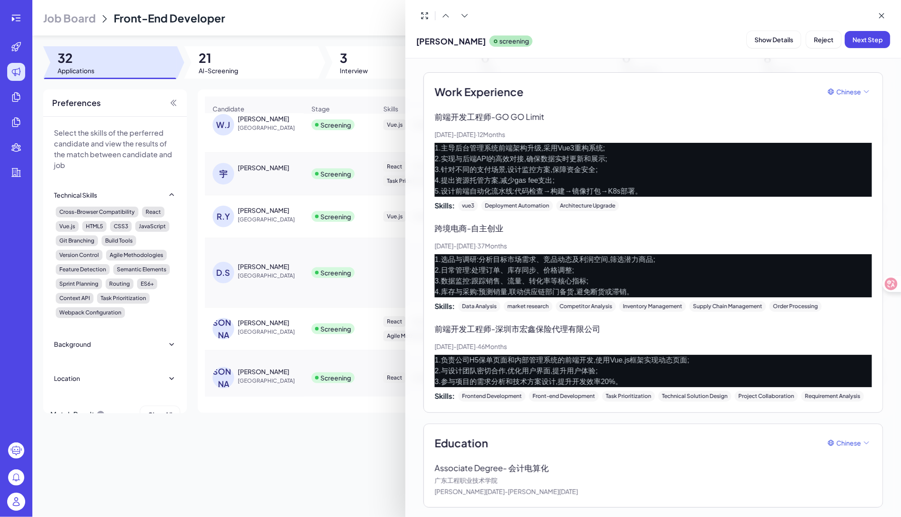
click at [283, 433] on div at bounding box center [450, 258] width 901 height 517
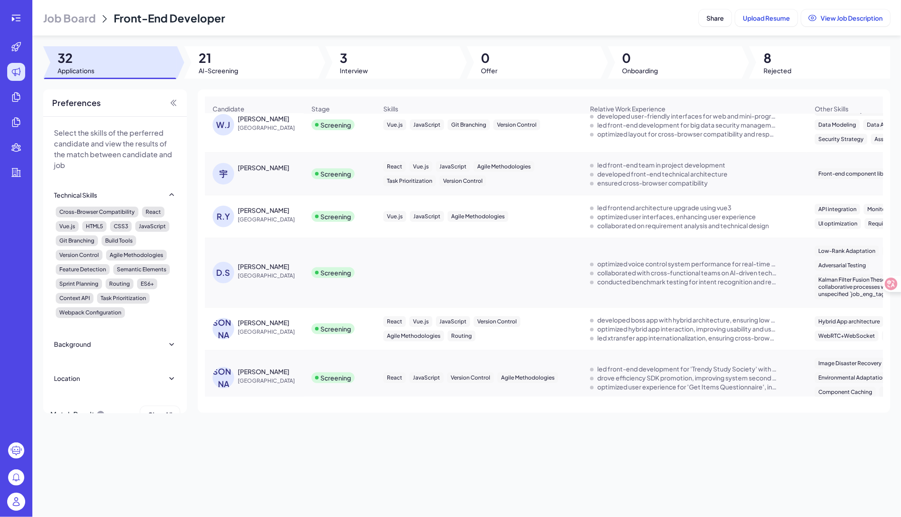
click at [251, 263] on div "[PERSON_NAME]" at bounding box center [264, 266] width 52 height 9
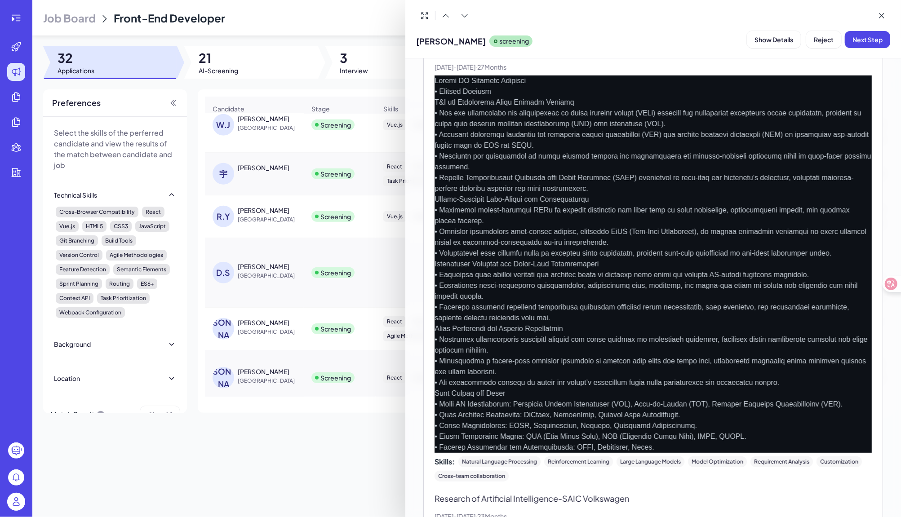
scroll to position [0, 0]
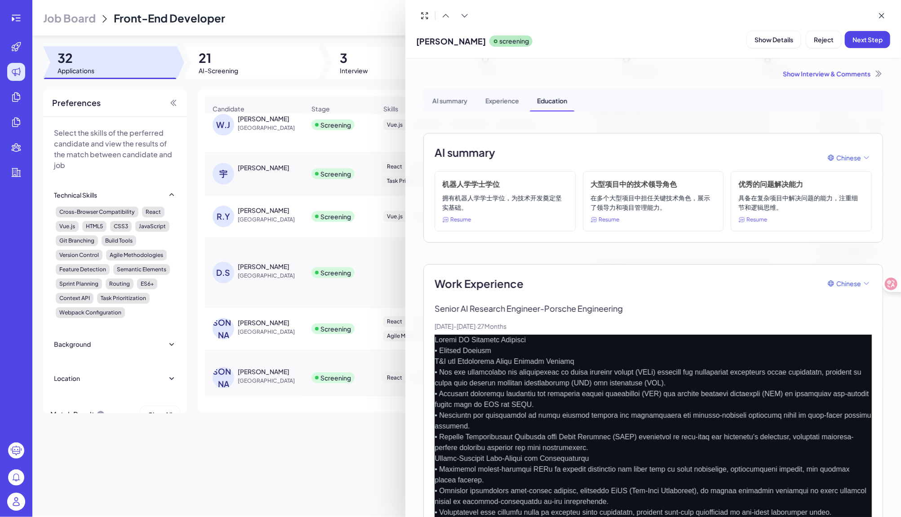
click at [661, 328] on p "[DATE] - [DATE] · 27 Months" at bounding box center [652, 326] width 437 height 9
click at [261, 314] on div at bounding box center [450, 258] width 901 height 517
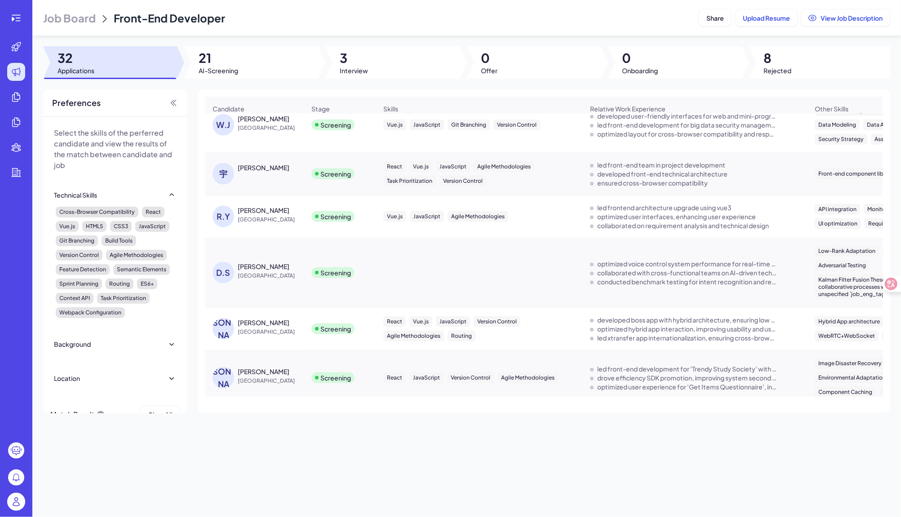
click at [242, 331] on span "[GEOGRAPHIC_DATA]" at bounding box center [271, 331] width 67 height 9
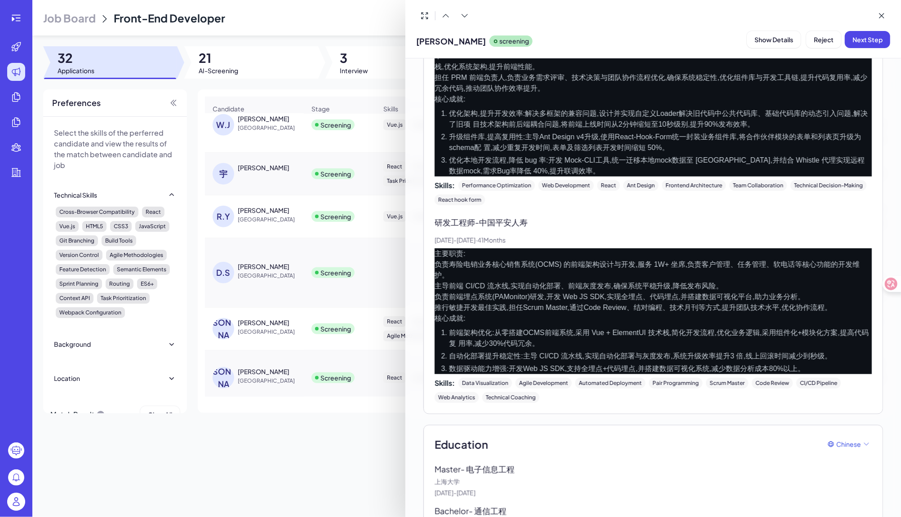
scroll to position [679, 0]
click at [291, 474] on div at bounding box center [450, 258] width 901 height 517
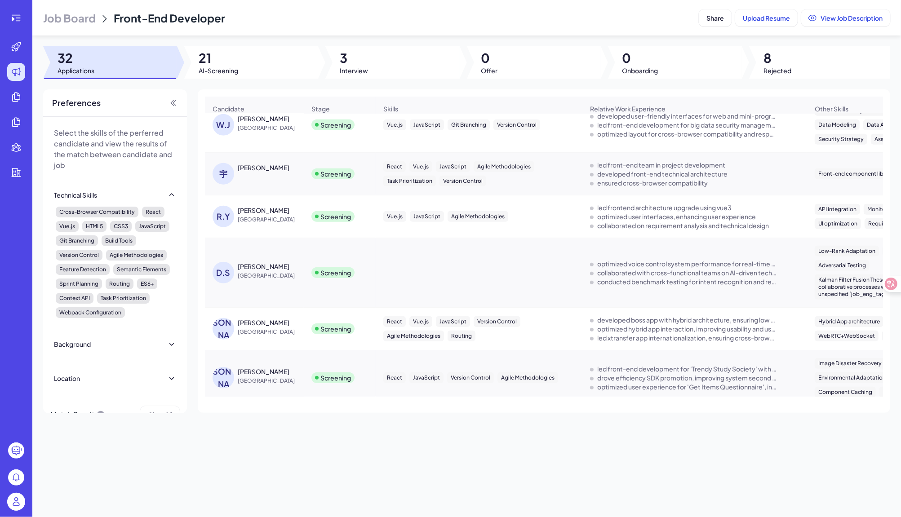
scroll to position [705, 0]
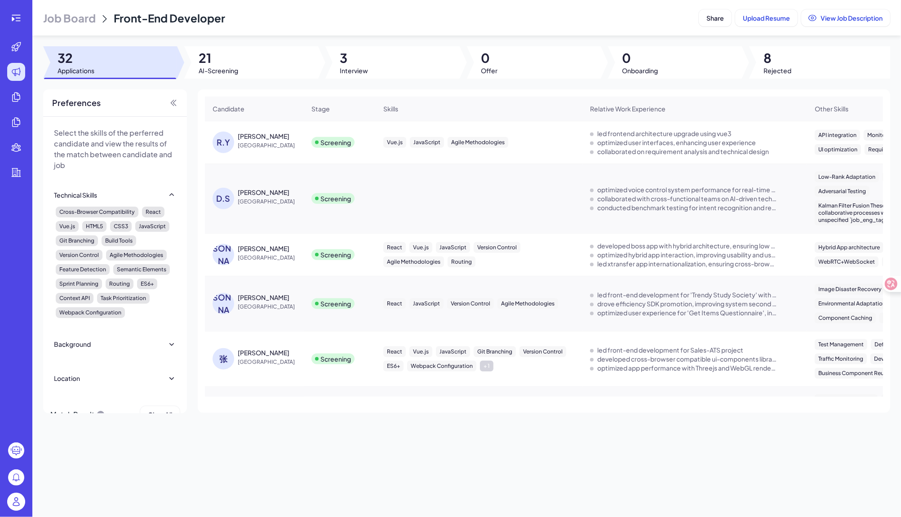
click at [249, 293] on div "[PERSON_NAME]" at bounding box center [264, 297] width 52 height 9
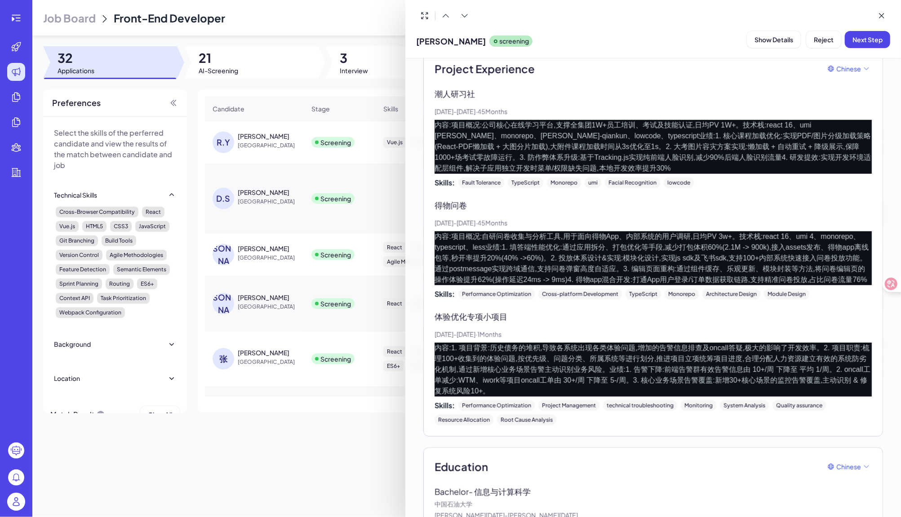
scroll to position [631, 0]
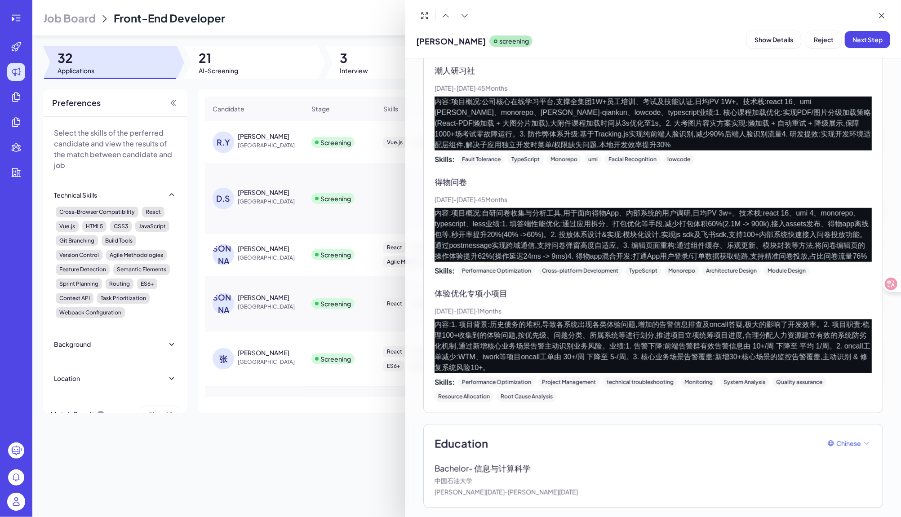
click at [306, 443] on div at bounding box center [450, 258] width 901 height 517
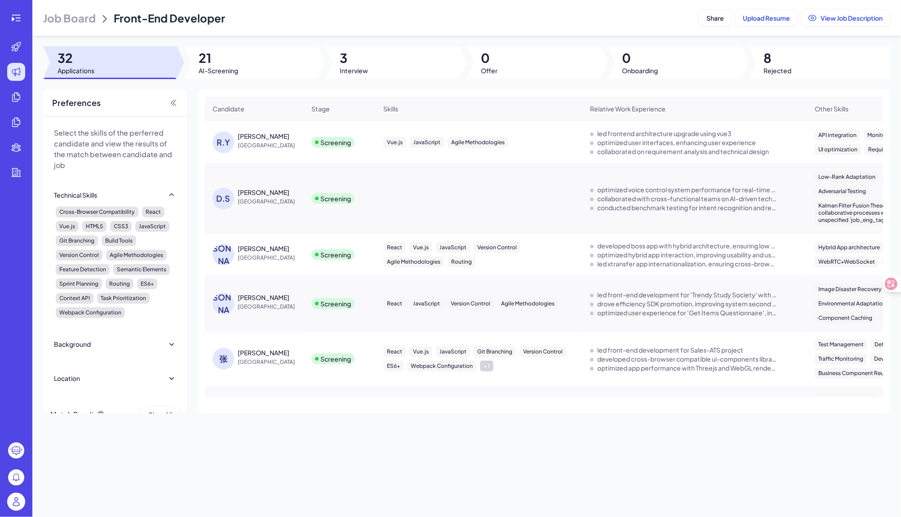
scroll to position [747, 0]
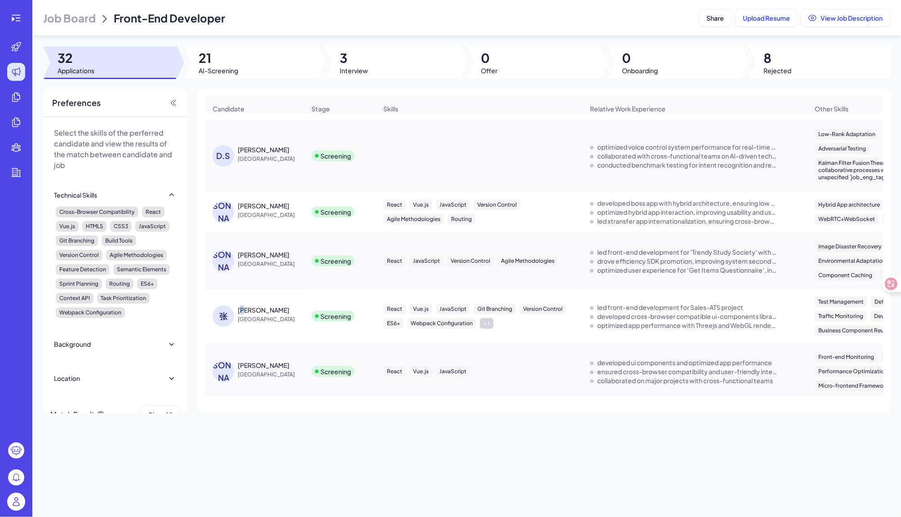
click at [243, 308] on div "[PERSON_NAME]" at bounding box center [264, 309] width 52 height 9
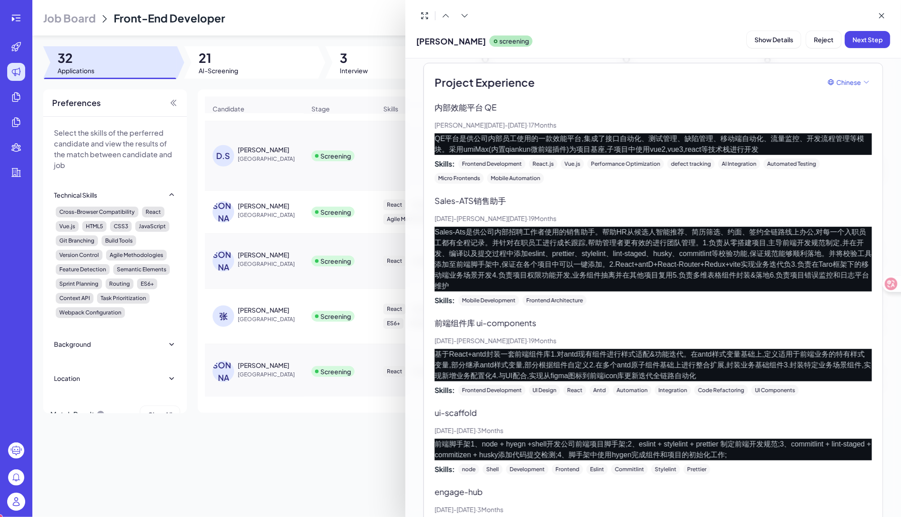
scroll to position [486, 0]
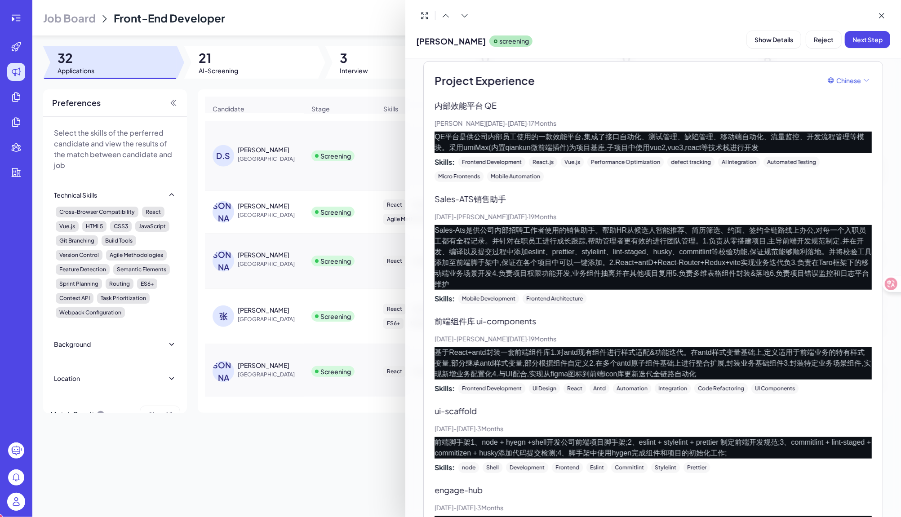
click at [256, 427] on div at bounding box center [450, 258] width 901 height 517
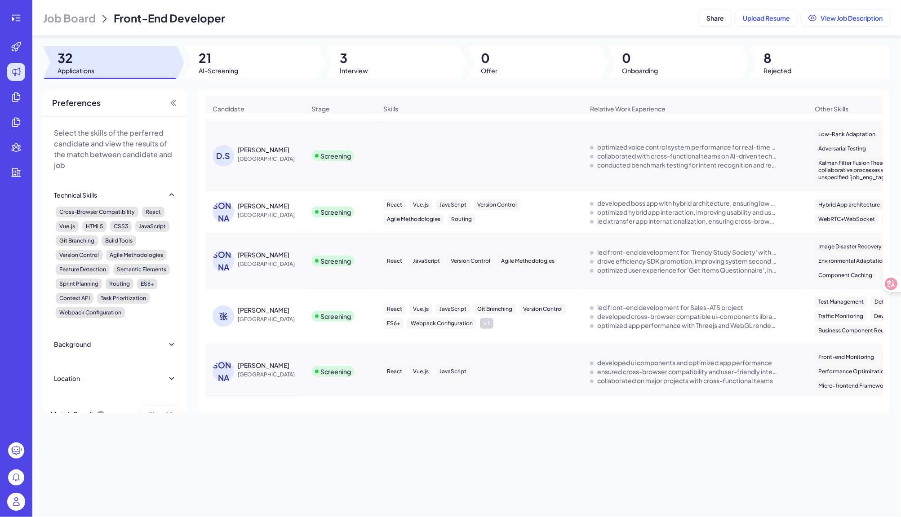
click at [245, 361] on div "[PERSON_NAME]" at bounding box center [264, 365] width 52 height 9
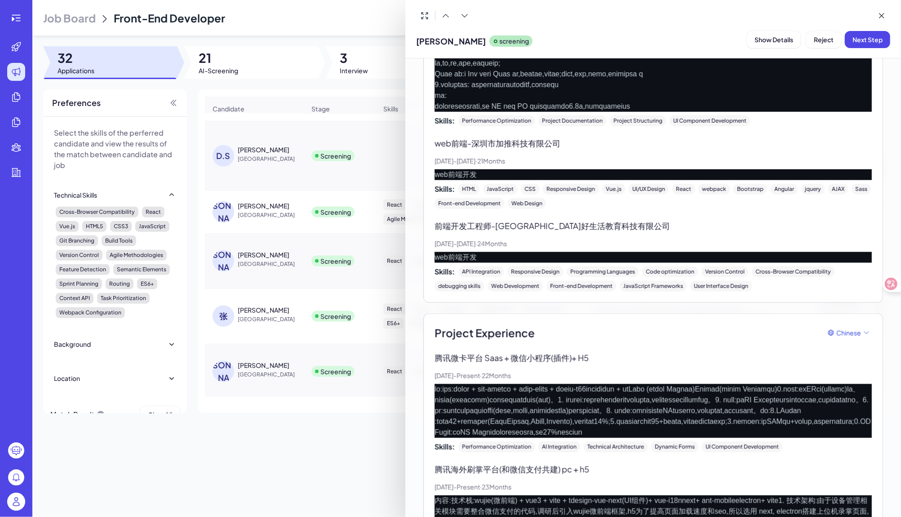
scroll to position [31, 0]
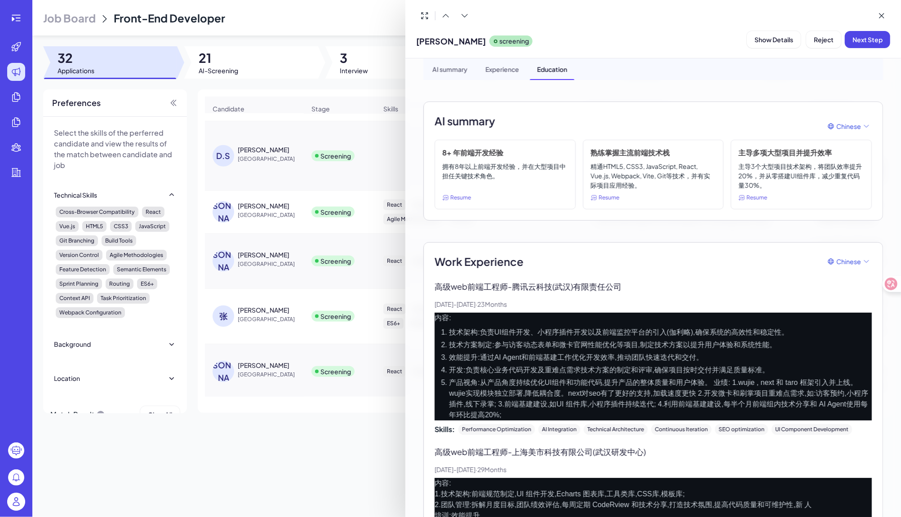
click at [338, 419] on div at bounding box center [450, 258] width 901 height 517
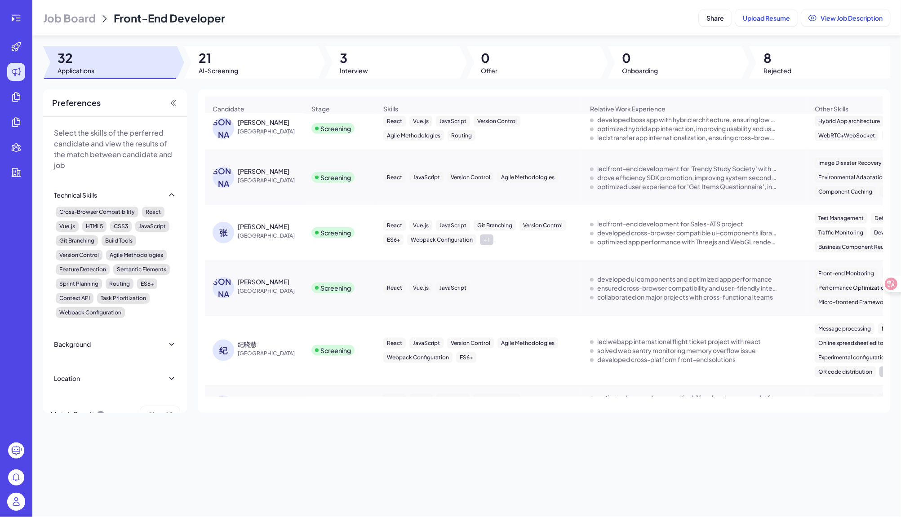
scroll to position [834, 0]
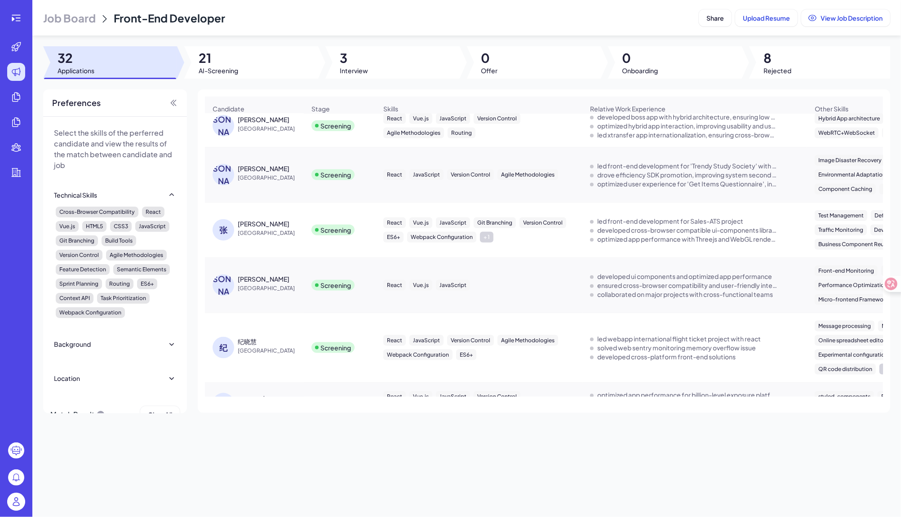
click at [245, 337] on div "纪晓慧" at bounding box center [247, 341] width 19 height 9
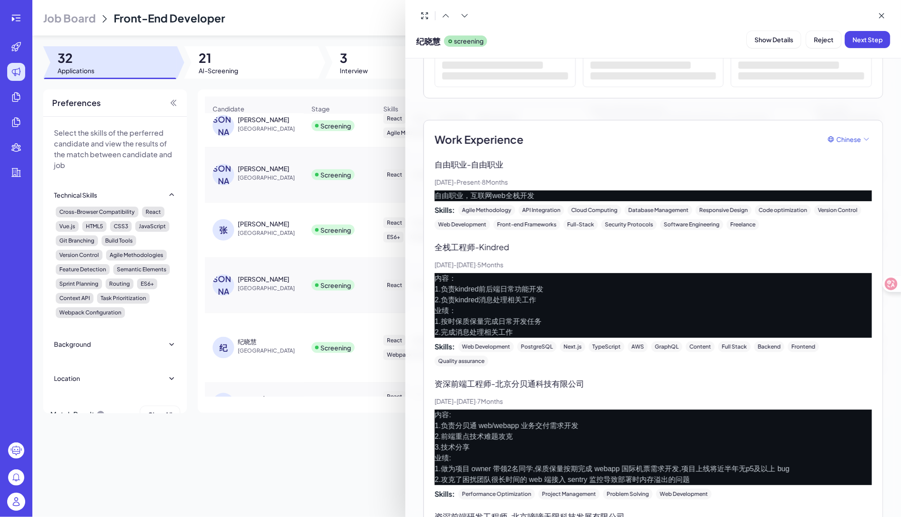
scroll to position [0, 0]
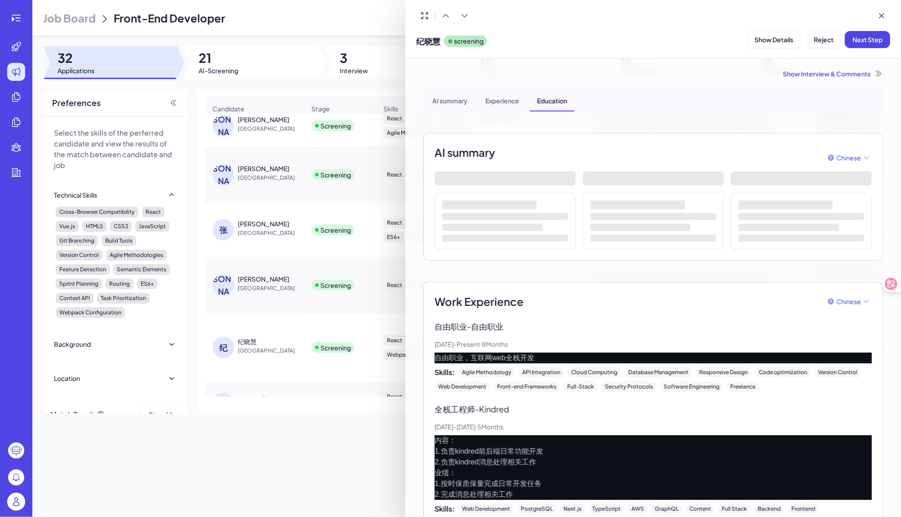
click at [318, 447] on div at bounding box center [450, 258] width 901 height 517
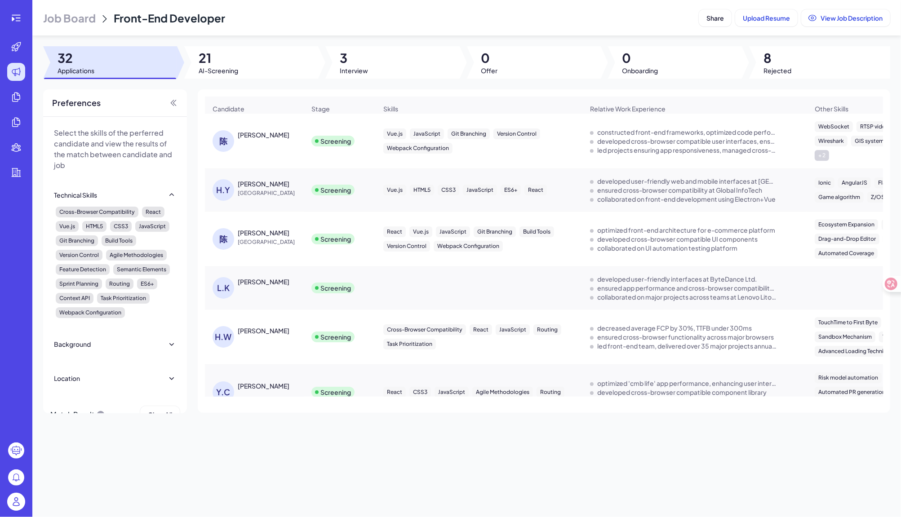
click at [243, 133] on div "[PERSON_NAME]" at bounding box center [264, 134] width 52 height 9
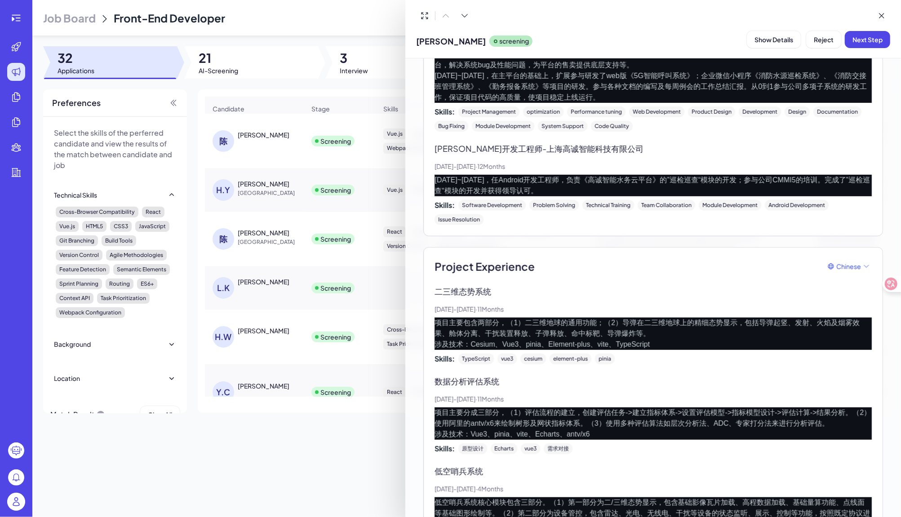
scroll to position [443, 0]
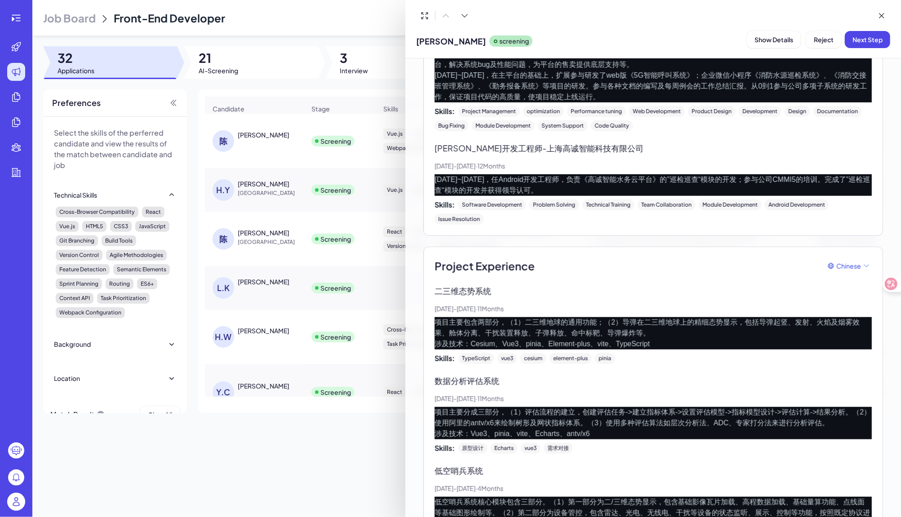
click at [316, 443] on div at bounding box center [450, 258] width 901 height 517
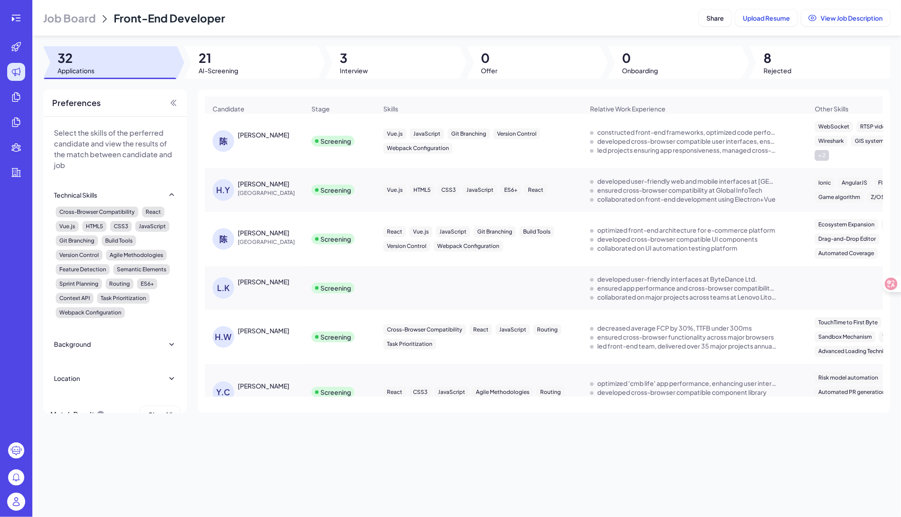
click at [251, 181] on div "[PERSON_NAME]" at bounding box center [264, 183] width 52 height 9
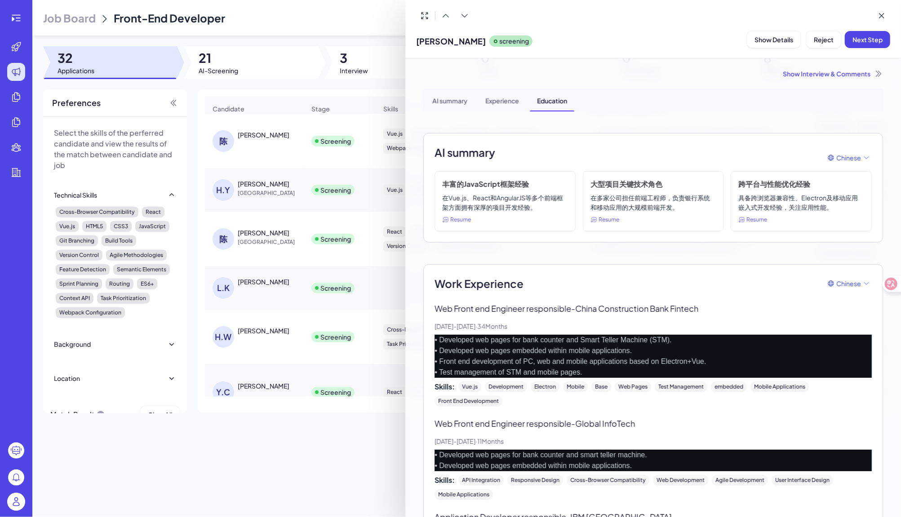
scroll to position [317, 0]
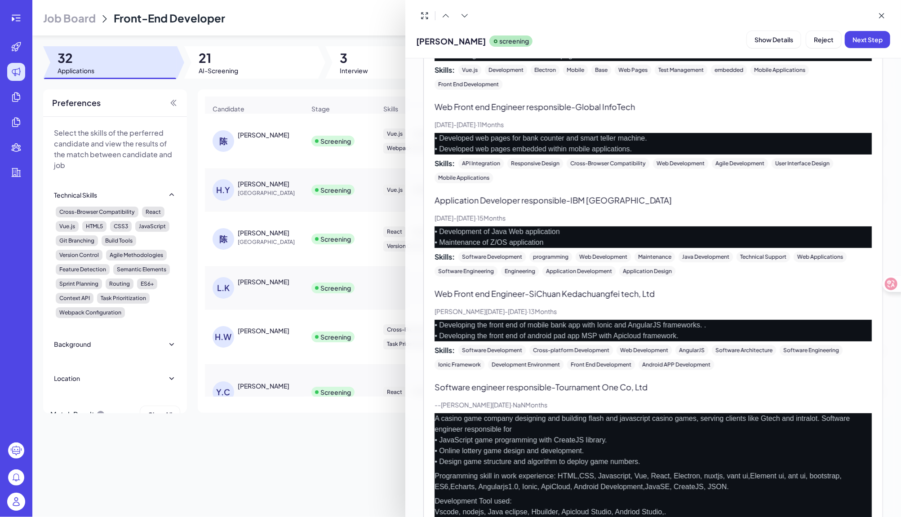
click at [308, 443] on div at bounding box center [450, 258] width 901 height 517
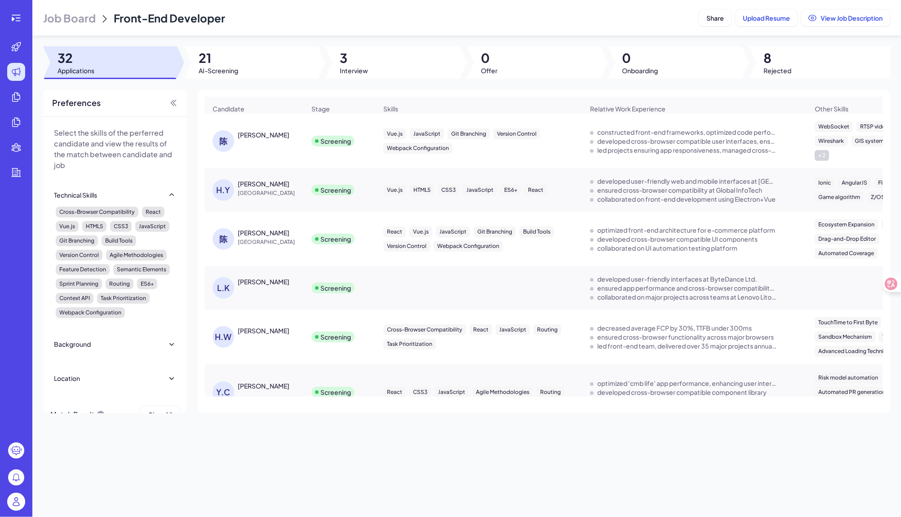
click at [244, 230] on div "[PERSON_NAME]" at bounding box center [264, 232] width 52 height 9
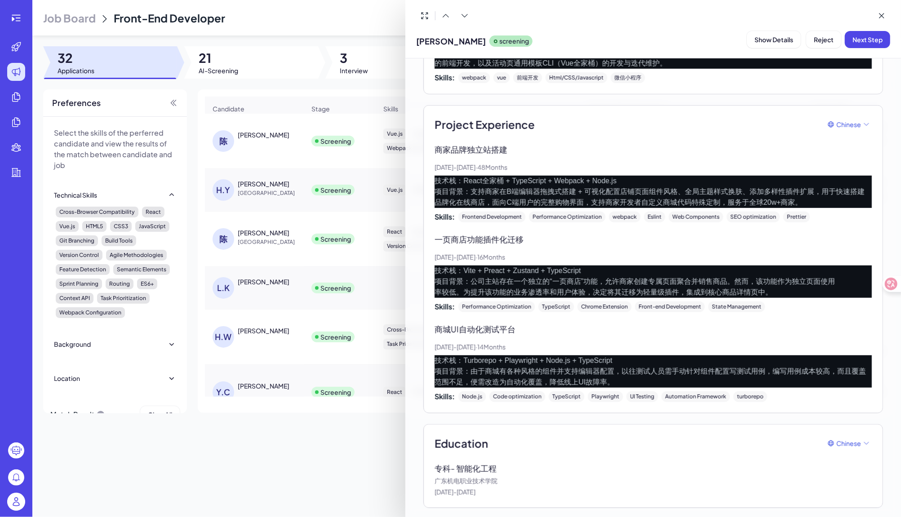
scroll to position [479, 0]
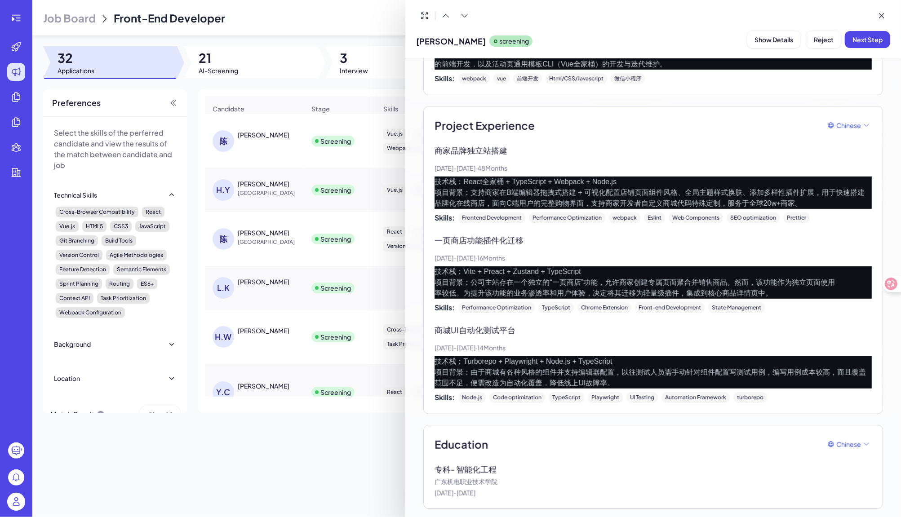
click at [331, 462] on div at bounding box center [450, 258] width 901 height 517
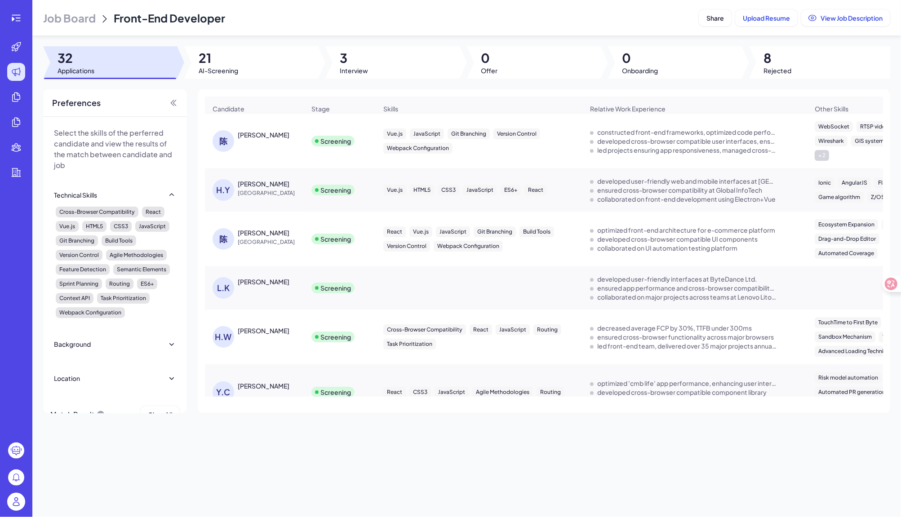
click at [239, 284] on div "[PERSON_NAME]" at bounding box center [264, 281] width 52 height 9
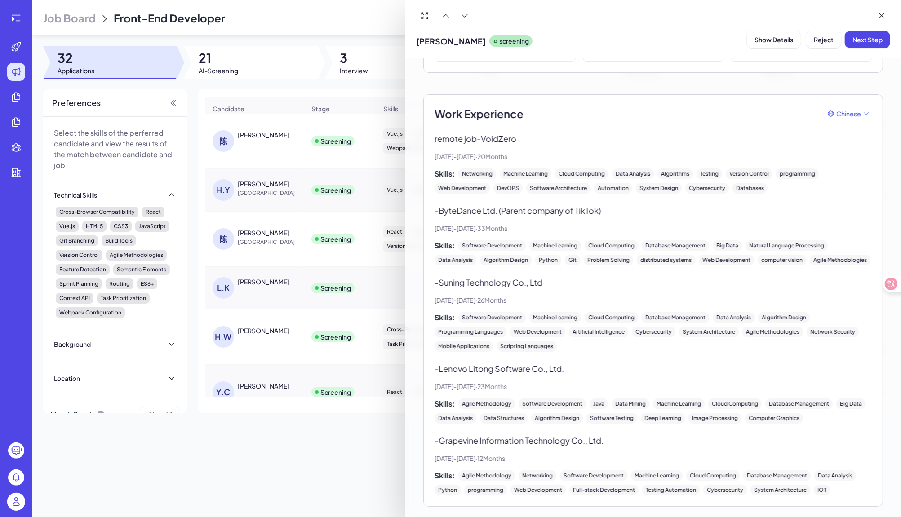
scroll to position [229, 0]
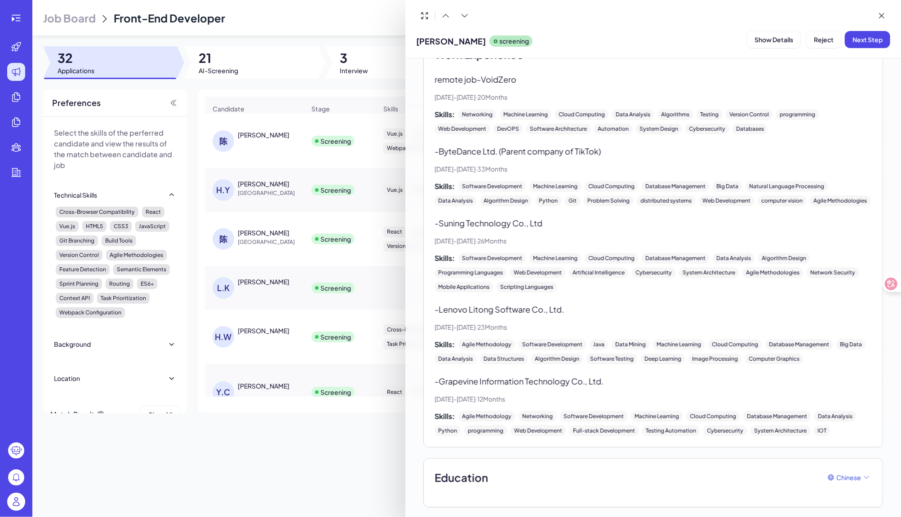
click at [321, 418] on div at bounding box center [450, 258] width 901 height 517
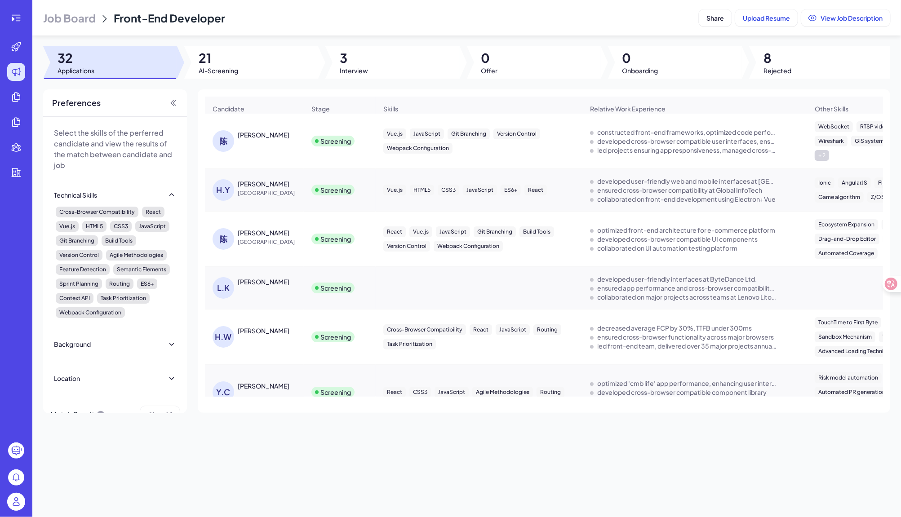
click at [251, 331] on div "[PERSON_NAME]" at bounding box center [264, 330] width 52 height 9
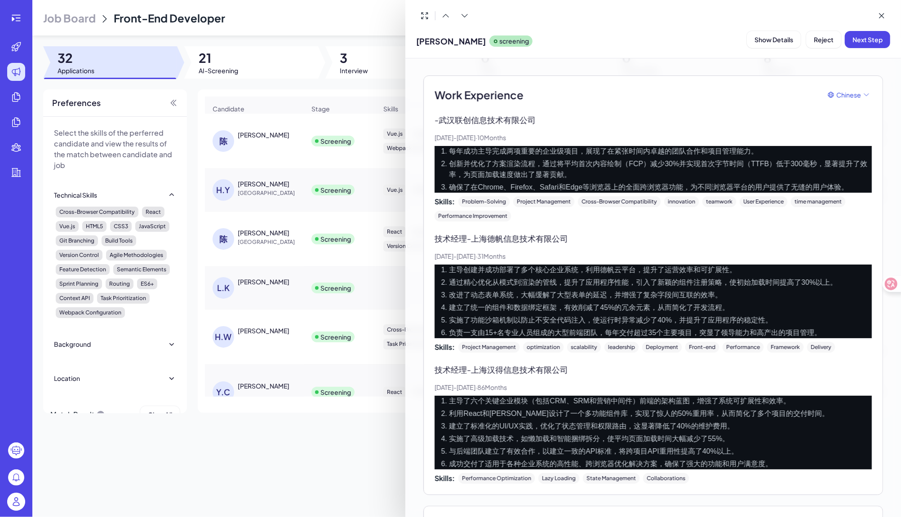
scroll to position [280, 0]
